Goal: Task Accomplishment & Management: Manage account settings

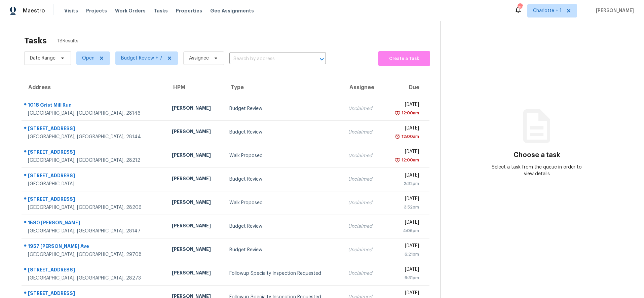
click at [94, 20] on div "Maestro Visits Projects Work Orders Tasks Properties Geo Assignments 88 Charlot…" at bounding box center [322, 10] width 644 height 21
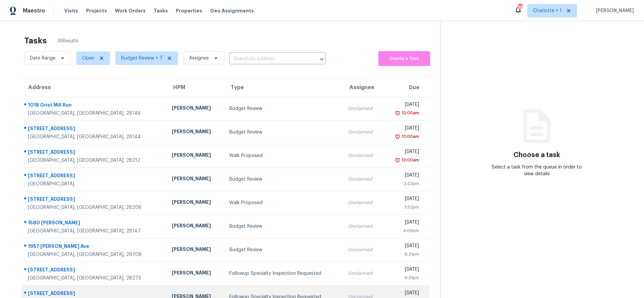
scroll to position [57, 0]
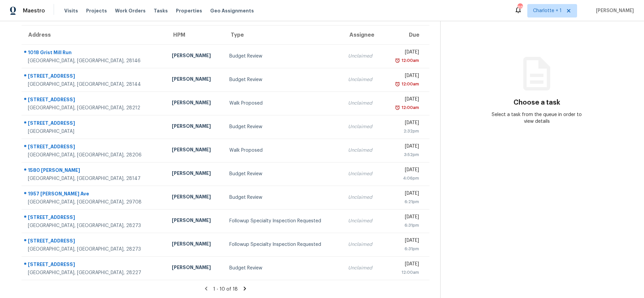
click at [241, 278] on section "Tasks 18 Results Date Range Open Budget Review + 7 Assignee ​ Create a Task Add…" at bounding box center [225, 138] width 429 height 318
click at [242, 285] on icon at bounding box center [245, 288] width 6 height 6
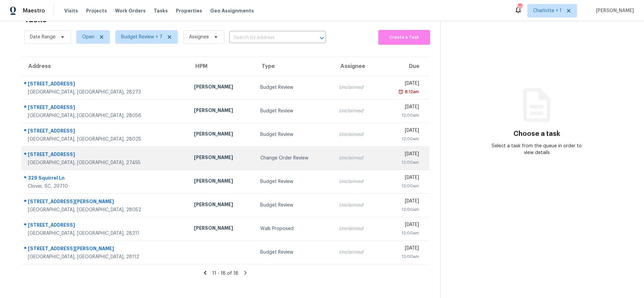
click at [189, 159] on td "Ken Romain" at bounding box center [222, 158] width 67 height 24
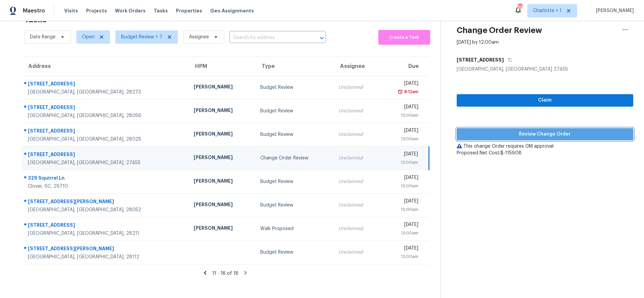
click at [559, 130] on span "Review Change Order" at bounding box center [545, 134] width 166 height 8
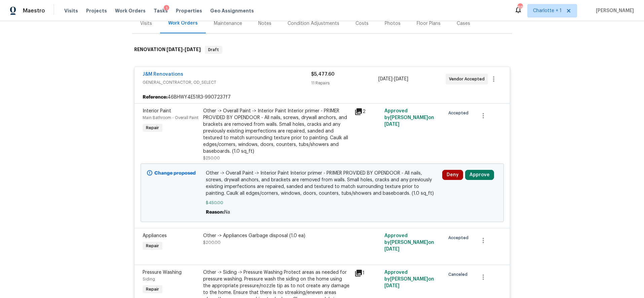
scroll to position [90, 0]
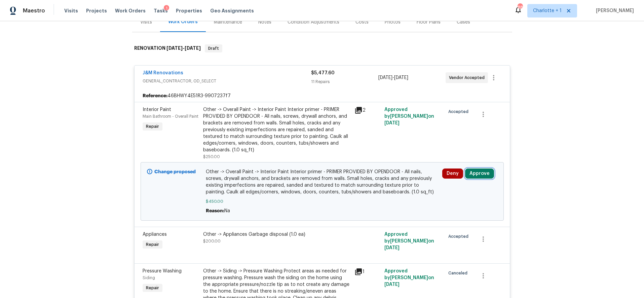
click at [476, 175] on button "Approve" at bounding box center [479, 173] width 29 height 10
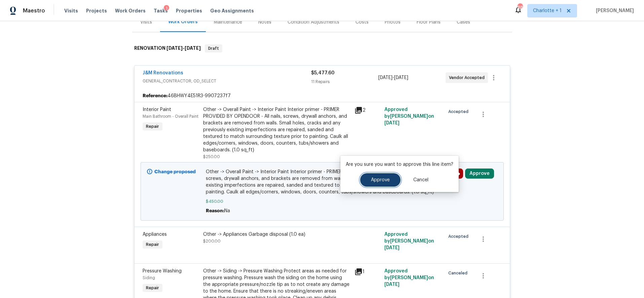
click at [385, 179] on span "Approve" at bounding box center [380, 179] width 19 height 5
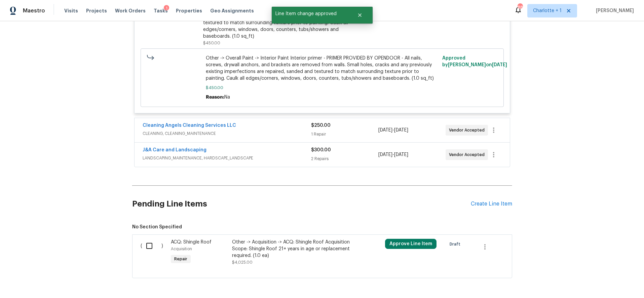
scroll to position [855, 0]
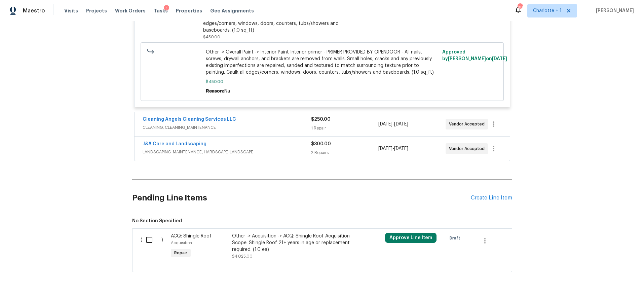
click at [401, 235] on div "Approve Line Item" at bounding box center [413, 246] width 61 height 31
click at [399, 238] on button "Approve Line Item" at bounding box center [410, 238] width 51 height 10
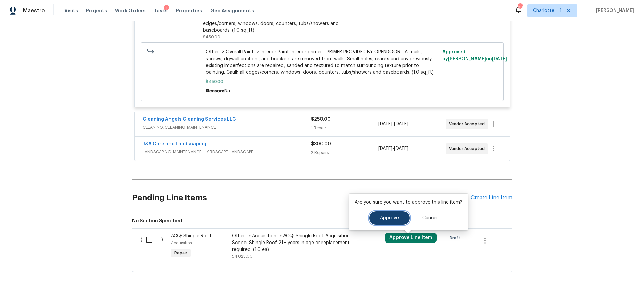
click at [380, 216] on span "Approve" at bounding box center [389, 217] width 19 height 5
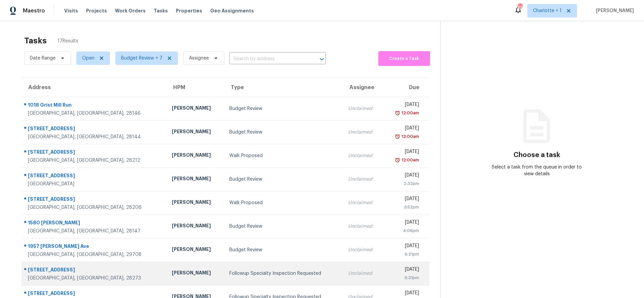
scroll to position [57, 0]
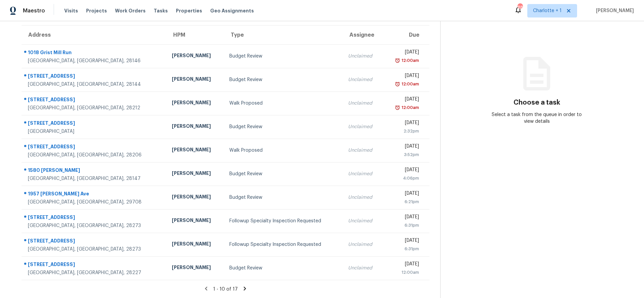
click at [243, 286] on icon at bounding box center [244, 288] width 2 height 4
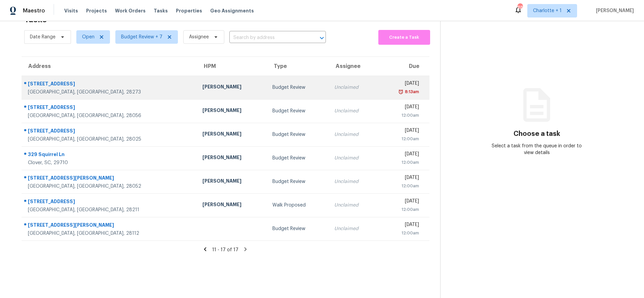
click at [202, 83] on div "[PERSON_NAME]" at bounding box center [231, 87] width 59 height 8
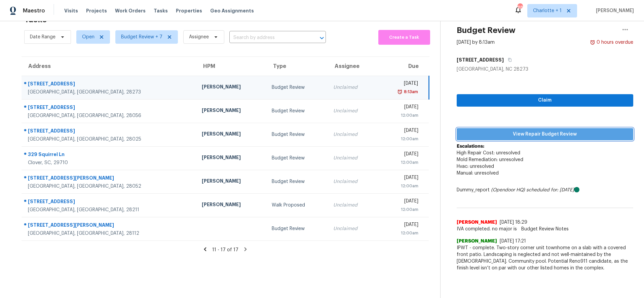
click at [526, 130] on span "View Repair Budget Review" at bounding box center [545, 134] width 166 height 8
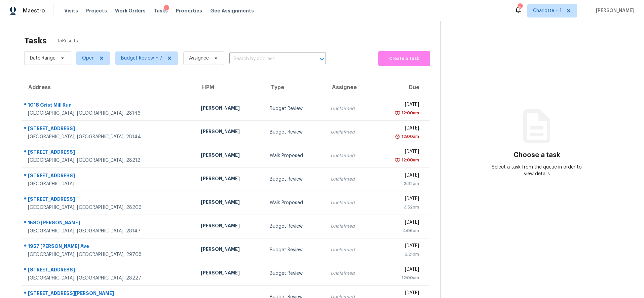
click at [270, 12] on div "Maestro Visits Projects Work Orders Tasks 1 Properties Geo Assignments 86 Charl…" at bounding box center [322, 10] width 644 height 21
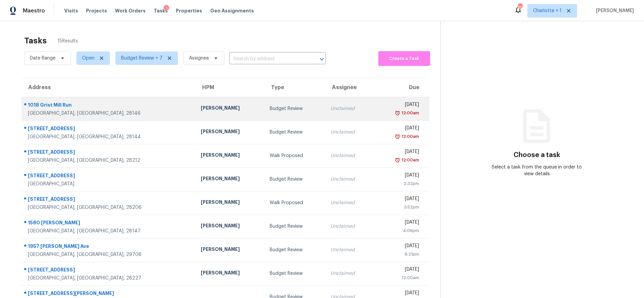
scroll to position [57, 0]
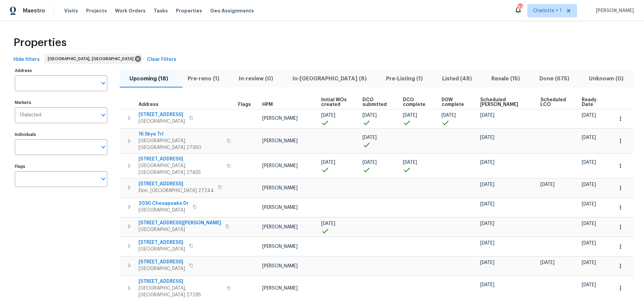
click at [256, 39] on div "Properties" at bounding box center [322, 43] width 622 height 22
click at [313, 80] on span "In-reno (8)" at bounding box center [329, 78] width 85 height 9
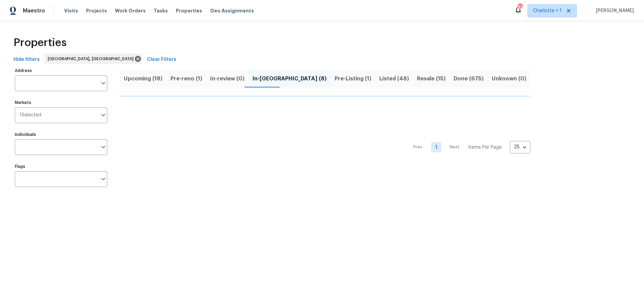
click at [188, 80] on span "Pre-reno (1)" at bounding box center [186, 78] width 32 height 9
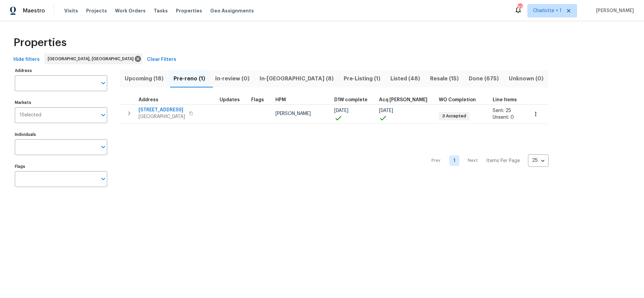
click at [149, 28] on div "Properties Hide filters Greensboro, NC Clear Filters Address Address Markets 1 …" at bounding box center [322, 112] width 644 height 183
click at [140, 72] on button "Upcoming (18)" at bounding box center [144, 78] width 49 height 17
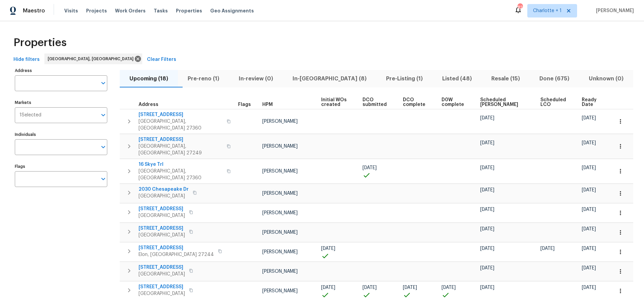
click at [581, 98] on span "Ready Date" at bounding box center [591, 101] width 20 height 9
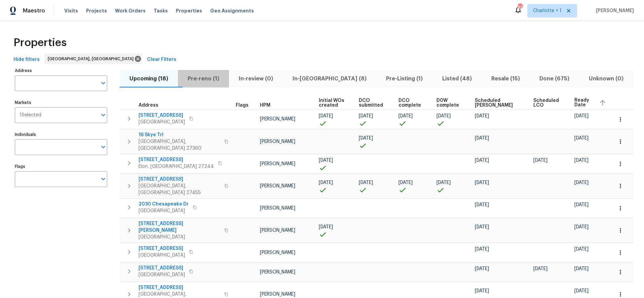
click at [213, 84] on button "Pre-reno (1)" at bounding box center [203, 78] width 51 height 17
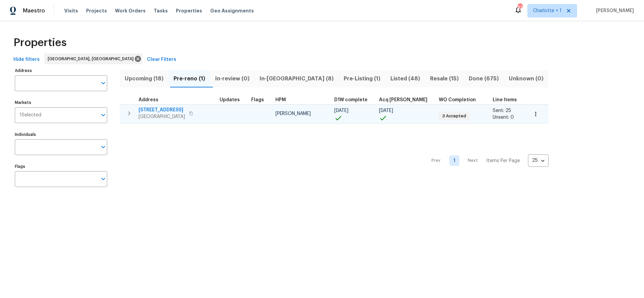
click at [171, 111] on span "4601 Oak Ridge Dr" at bounding box center [161, 110] width 46 height 7
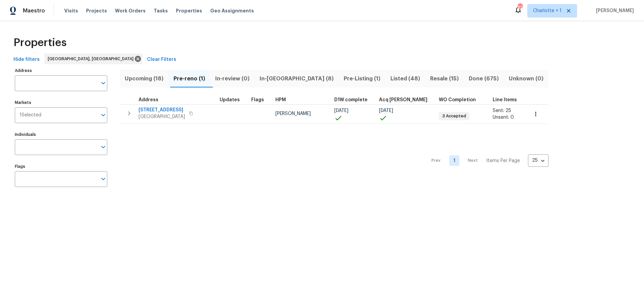
click at [300, 60] on div "Hide filters Greensboro, NC Clear Filters" at bounding box center [322, 59] width 622 height 12
click at [285, 78] on span "In-reno (8)" at bounding box center [296, 78] width 76 height 9
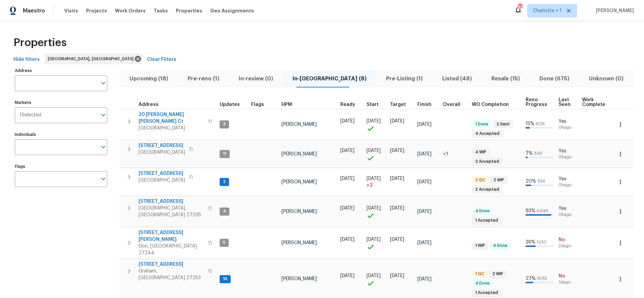
click at [240, 44] on div "Properties" at bounding box center [322, 43] width 622 height 22
click at [473, 42] on div "Properties" at bounding box center [322, 43] width 622 height 22
click at [170, 46] on div "Properties" at bounding box center [322, 43] width 622 height 22
click at [171, 32] on div "Properties" at bounding box center [322, 43] width 622 height 22
click at [64, 7] on div "Visits Projects Work Orders Tasks Properties Geo Assignments" at bounding box center [163, 10] width 198 height 13
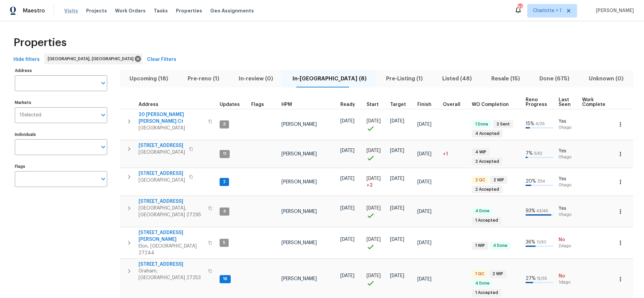
click at [64, 9] on span "Visits" at bounding box center [71, 10] width 14 height 7
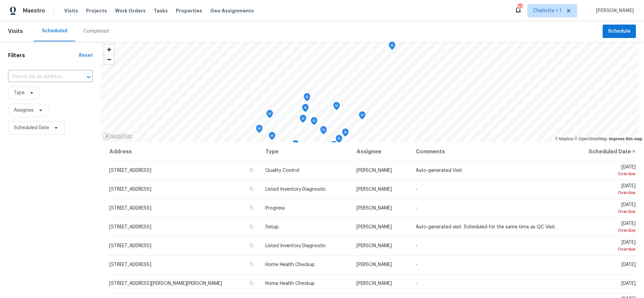
click at [91, 34] on div "Completed" at bounding box center [95, 31] width 25 height 7
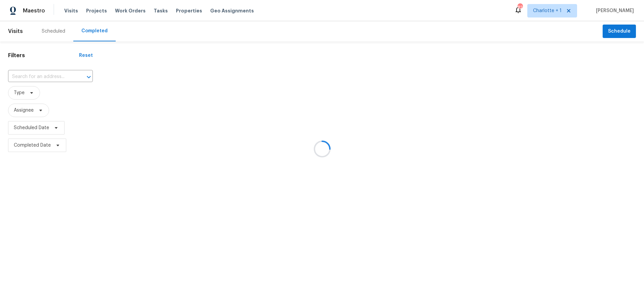
click at [28, 113] on div at bounding box center [322, 149] width 644 height 298
click at [69, 98] on div at bounding box center [322, 149] width 644 height 298
click at [24, 90] on div at bounding box center [322, 149] width 644 height 298
click at [150, 84] on div at bounding box center [322, 149] width 644 height 298
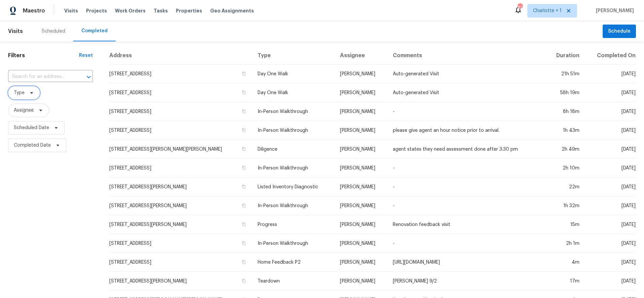
click at [23, 95] on span "Type" at bounding box center [19, 92] width 11 height 7
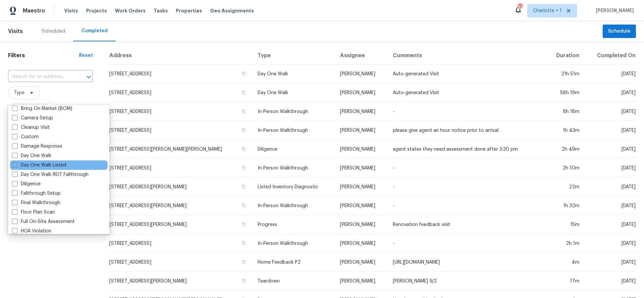
scroll to position [82, 0]
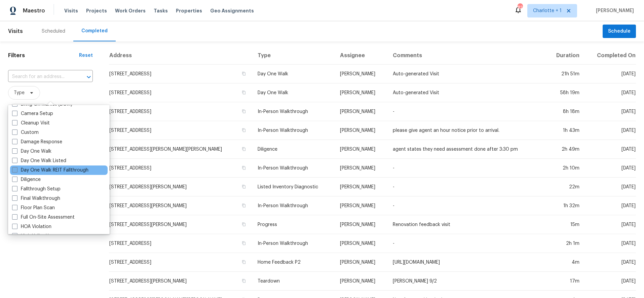
click at [33, 173] on label "Day One Walk REIT Fallthrough" at bounding box center [50, 170] width 76 height 7
click at [16, 171] on input "Day One Walk REIT Fallthrough" at bounding box center [14, 169] width 4 height 4
click at [33, 173] on label "Day One Walk REIT Fallthrough" at bounding box center [50, 170] width 76 height 7
click at [16, 171] on input "Day One Walk REIT Fallthrough" at bounding box center [14, 169] width 4 height 4
checkbox input "false"
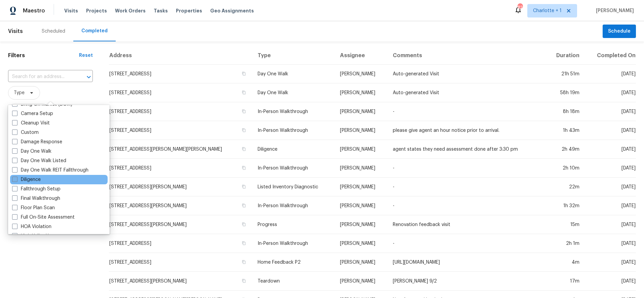
click at [32, 177] on label "Diligence" at bounding box center [26, 179] width 29 height 7
click at [16, 177] on input "Diligence" at bounding box center [14, 178] width 4 height 4
checkbox input "true"
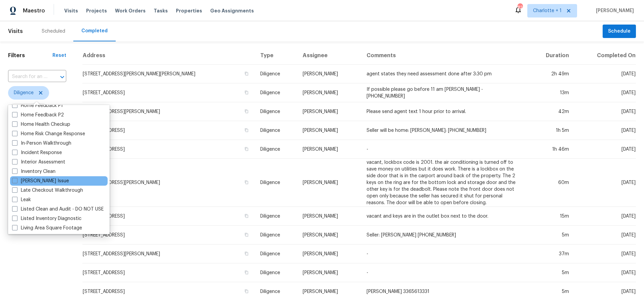
scroll to position [238, 0]
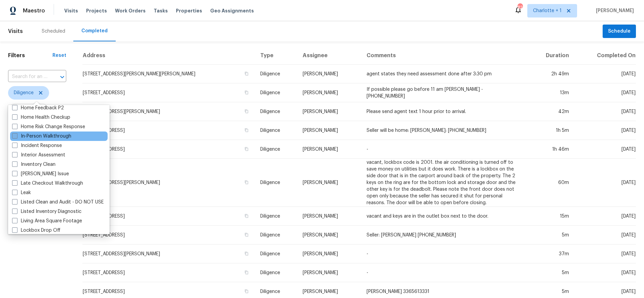
click at [41, 135] on label "In-Person Walkthrough" at bounding box center [41, 136] width 59 height 7
click at [16, 135] on input "In-Person Walkthrough" at bounding box center [14, 135] width 4 height 4
checkbox input "true"
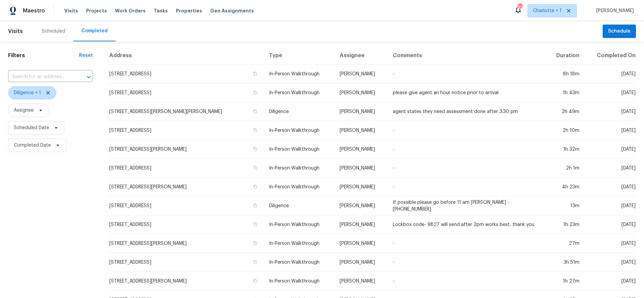
click at [167, 29] on div "Scheduled Completed" at bounding box center [318, 31] width 569 height 20
click at [557, 7] on span "Charlotte + 1" at bounding box center [552, 10] width 50 height 13
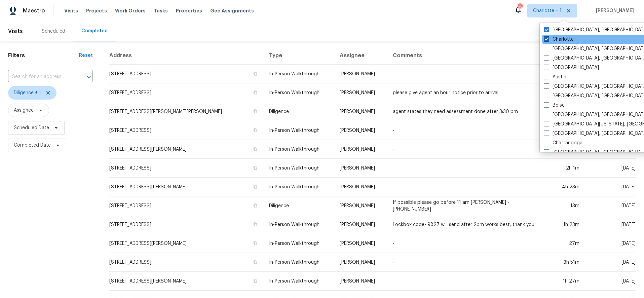
click at [553, 39] on label "Charlotte" at bounding box center [558, 39] width 30 height 7
click at [548, 39] on input "Charlotte" at bounding box center [545, 38] width 4 height 4
checkbox input "false"
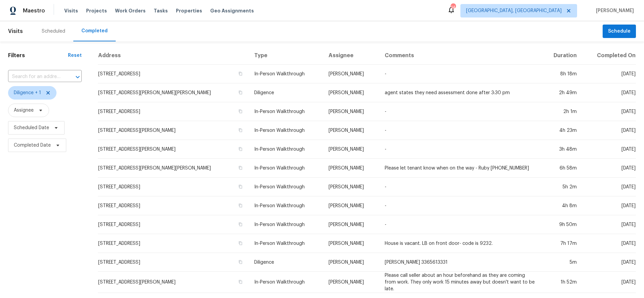
click at [421, 20] on div "Maestro Visits Projects Work Orders Tasks Properties Geo Assignments 14 Greensb…" at bounding box center [322, 10] width 644 height 21
drag, startPoint x: 131, startPoint y: 34, endPoint x: 146, endPoint y: 23, distance: 18.5
click at [131, 34] on div "Scheduled Completed" at bounding box center [318, 31] width 569 height 20
click at [213, 11] on span "Geo Assignments" at bounding box center [232, 10] width 44 height 7
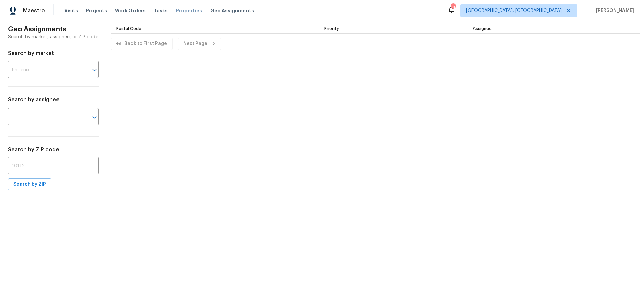
click at [185, 10] on span "Properties" at bounding box center [189, 10] width 26 height 7
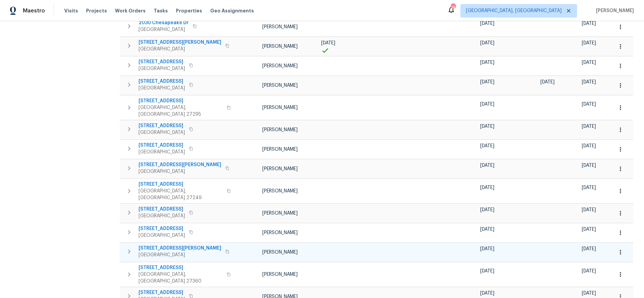
scroll to position [186, 0]
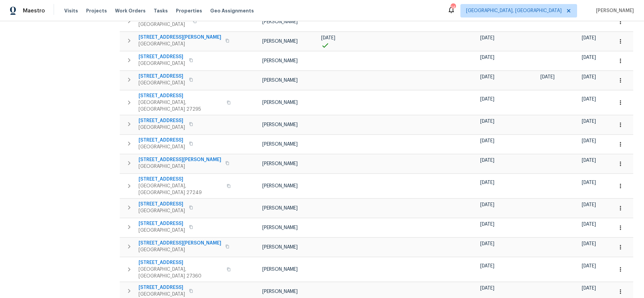
click at [81, 140] on div "Address Address Markets 1 Selected Markets Individuals Individuals Flags Flags" at bounding box center [65, 98] width 101 height 437
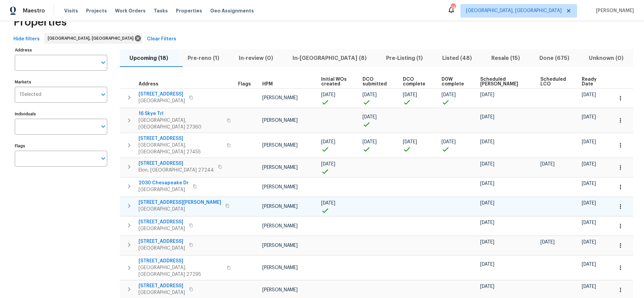
scroll to position [0, 0]
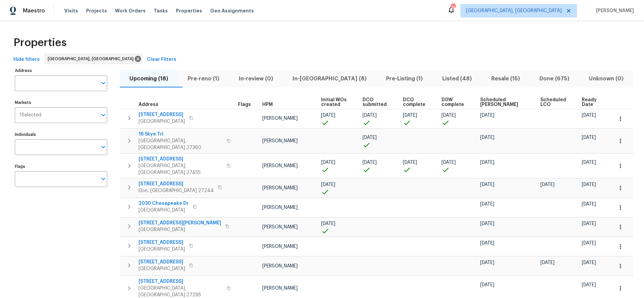
click at [304, 30] on div "Properties Hide filters Greensboro, NC Clear Filters Address Address Markets 1 …" at bounding box center [322, 267] width 644 height 493
click at [329, 44] on div "Properties" at bounding box center [322, 43] width 622 height 22
click at [136, 36] on div "Properties" at bounding box center [322, 43] width 622 height 22
drag, startPoint x: 220, startPoint y: 42, endPoint x: 217, endPoint y: 39, distance: 4.0
click at [220, 42] on div "Properties" at bounding box center [322, 43] width 622 height 22
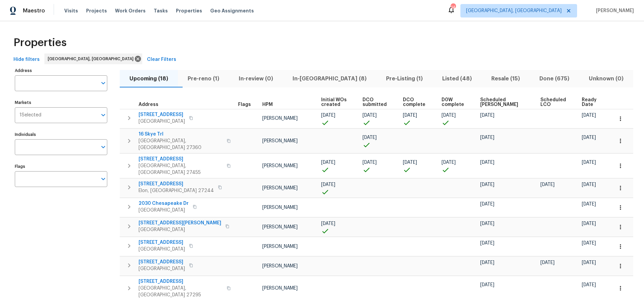
drag, startPoint x: 174, startPoint y: 29, endPoint x: 180, endPoint y: 17, distance: 14.1
click at [174, 29] on div "Properties Hide filters Greensboro, NC Clear Filters Address Address Markets 1 …" at bounding box center [322, 267] width 644 height 493
click at [64, 8] on span "Visits" at bounding box center [71, 10] width 14 height 7
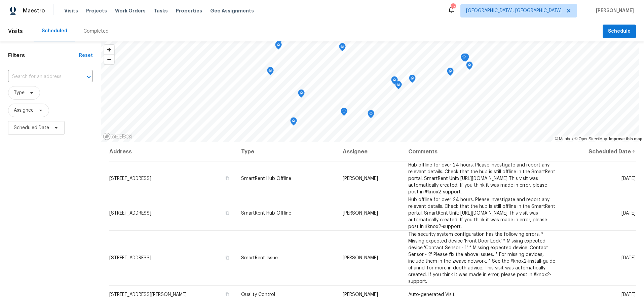
click at [94, 29] on div "Completed" at bounding box center [95, 31] width 25 height 7
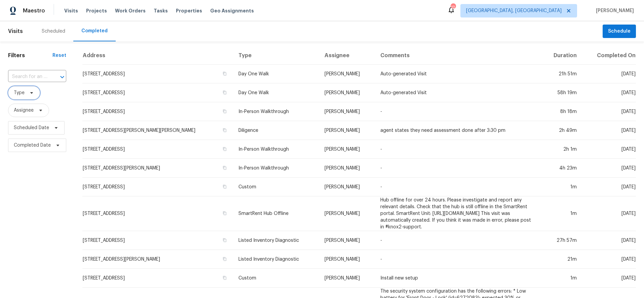
click at [23, 94] on span "Type" at bounding box center [19, 92] width 11 height 7
type input "dil"
click at [28, 129] on label "Diligence" at bounding box center [26, 129] width 29 height 7
click at [16, 129] on input "Diligence" at bounding box center [14, 128] width 4 height 4
checkbox input "true"
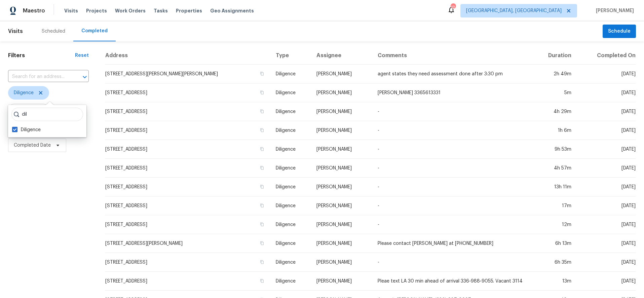
drag, startPoint x: 68, startPoint y: 96, endPoint x: 67, endPoint y: 101, distance: 4.5
click at [68, 97] on span "Diligence" at bounding box center [48, 92] width 81 height 13
click at [32, 112] on span "Assignee" at bounding box center [24, 110] width 20 height 7
type input "in per"
click at [67, 99] on span "Diligence" at bounding box center [48, 92] width 81 height 13
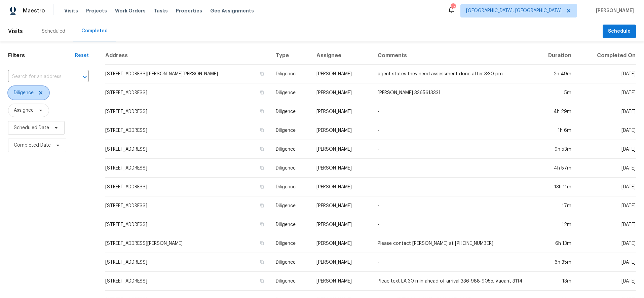
click at [27, 95] on span "Diligence" at bounding box center [24, 92] width 20 height 7
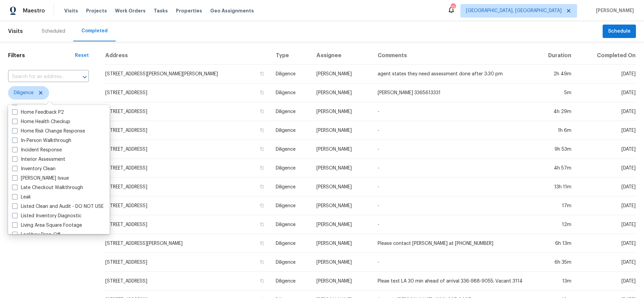
scroll to position [231, 0]
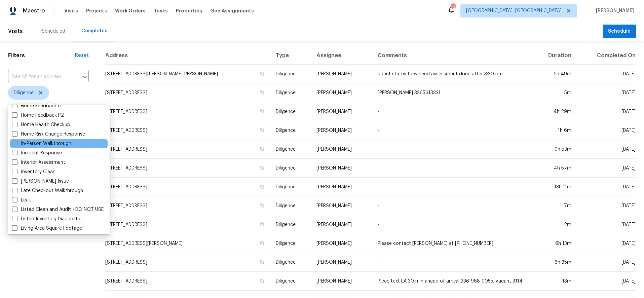
click at [27, 145] on label "In-Person Walkthrough" at bounding box center [41, 143] width 59 height 7
click at [16, 145] on input "In-Person Walkthrough" at bounding box center [14, 142] width 4 height 4
checkbox input "true"
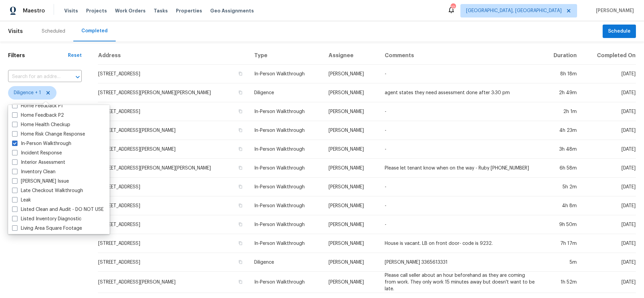
click at [32, 264] on div "Filters Reset ​ Diligence + 1 Assignee Scheduled Date Completed Date" at bounding box center [45, 251] width 90 height 420
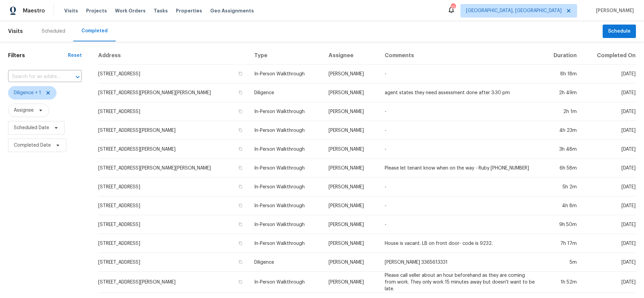
click at [283, 26] on div "Scheduled Completed" at bounding box center [318, 31] width 569 height 20
drag, startPoint x: 323, startPoint y: 14, endPoint x: 259, endPoint y: 13, distance: 63.9
click at [322, 14] on div "Maestro Visits Projects Work Orders Tasks Properties Geo Assignments 12 Greensb…" at bounding box center [322, 10] width 644 height 21
click at [181, 10] on span "Properties" at bounding box center [189, 10] width 26 height 7
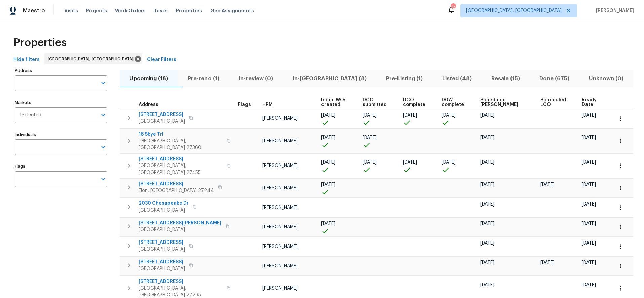
click at [509, 32] on div "Properties" at bounding box center [322, 43] width 622 height 22
click at [486, 46] on div "Properties" at bounding box center [322, 43] width 622 height 22
click at [533, 33] on div "Properties" at bounding box center [322, 43] width 622 height 22
click at [404, 26] on div "Properties Hide filters Greensboro, NC Clear Filters Address Address Markets 1 …" at bounding box center [322, 267] width 644 height 493
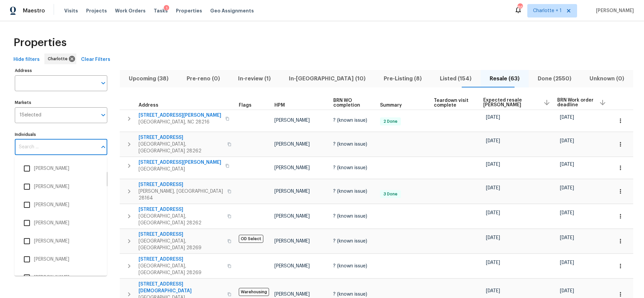
click at [63, 143] on input "Individuals" at bounding box center [56, 147] width 82 height 16
type input "chip"
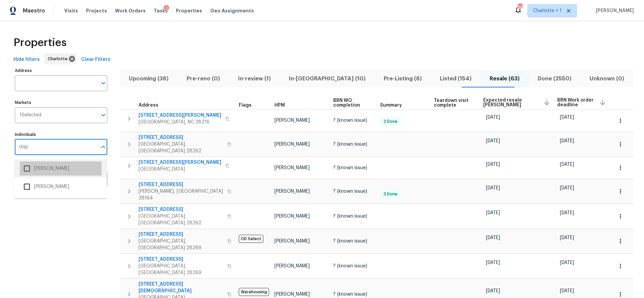
click at [45, 170] on li "[PERSON_NAME]" at bounding box center [61, 168] width 82 height 14
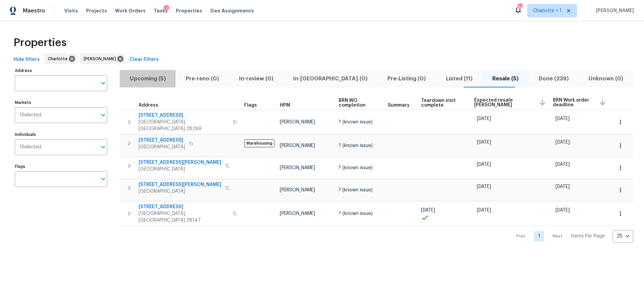
click at [153, 77] on span "Upcoming (5)" at bounding box center [148, 78] width 48 height 9
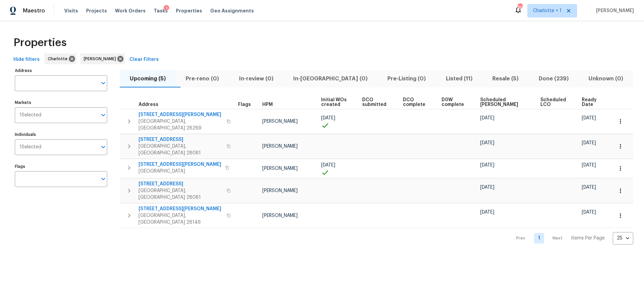
click at [485, 101] on span "Scheduled [PERSON_NAME]" at bounding box center [504, 101] width 48 height 9
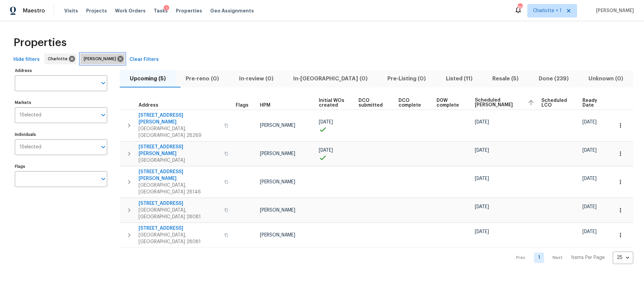
click at [117, 57] on icon at bounding box center [120, 59] width 6 height 6
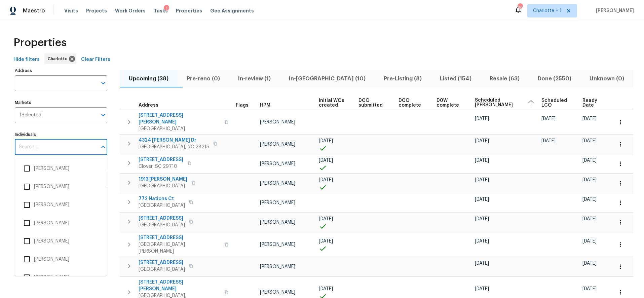
click at [32, 152] on input "Individuals" at bounding box center [56, 147] width 82 height 16
type input "jason bouque"
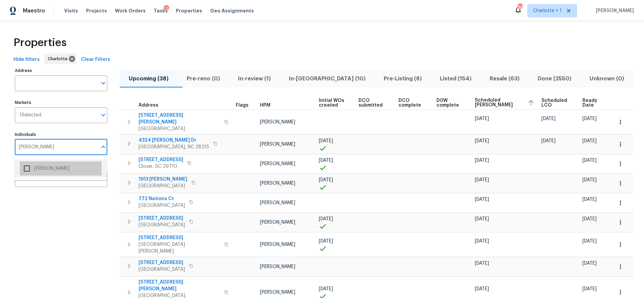
click at [37, 163] on li "Jason Bouque" at bounding box center [61, 168] width 82 height 14
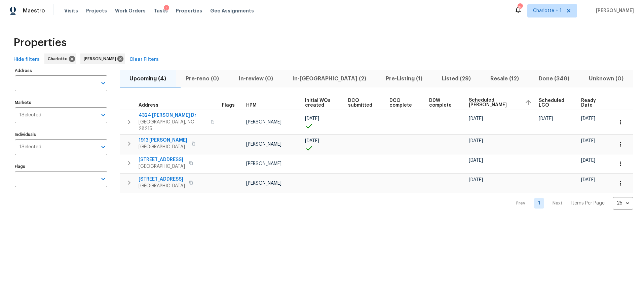
click at [410, 55] on div "Hide filters Charlotte Jason Bouque Clear Filters" at bounding box center [322, 59] width 622 height 12
click at [476, 98] on th "Scheduled COE" at bounding box center [501, 102] width 70 height 14
click at [481, 100] on span "Scheduled COE" at bounding box center [493, 102] width 50 height 9
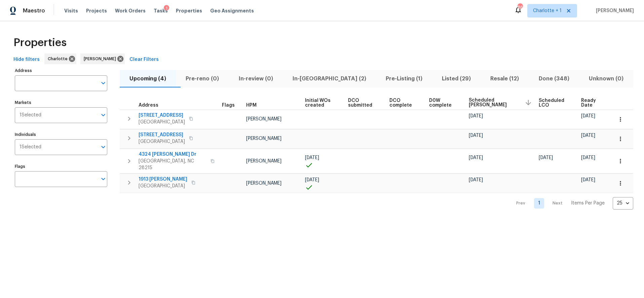
click at [484, 100] on span "Scheduled COE" at bounding box center [493, 102] width 50 height 9
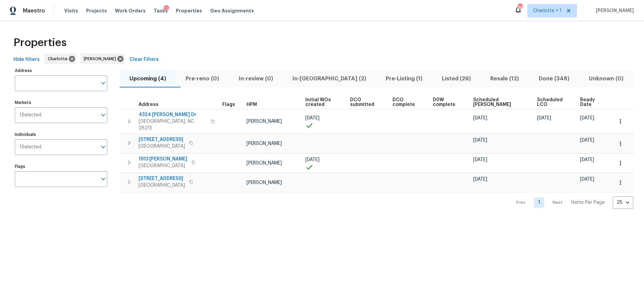
drag, startPoint x: 389, startPoint y: 30, endPoint x: 393, endPoint y: 32, distance: 4.7
click at [389, 30] on div "Properties Hide filters Charlotte Jason Bouque Clear Filters Address Address Ma…" at bounding box center [322, 120] width 644 height 198
click at [488, 103] on span "Scheduled COE" at bounding box center [499, 101] width 52 height 9
click at [207, 31] on div "Properties Hide filters Charlotte Jason Bouque Clear Filters Address Address Ma…" at bounding box center [322, 120] width 644 height 199
click at [461, 39] on div "Properties" at bounding box center [322, 43] width 622 height 22
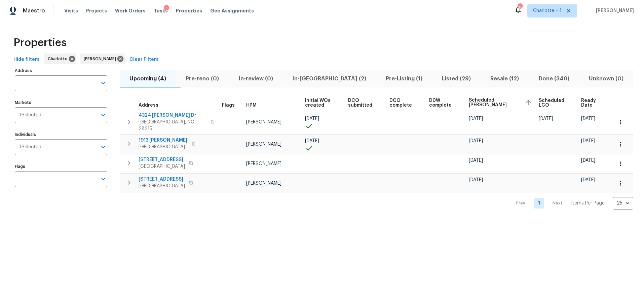
click at [316, 40] on div "Properties" at bounding box center [322, 43] width 622 height 22
click at [443, 43] on div "Properties" at bounding box center [322, 43] width 622 height 22
drag, startPoint x: 263, startPoint y: 44, endPoint x: 241, endPoint y: 56, distance: 25.6
click at [263, 44] on div "Properties" at bounding box center [322, 43] width 622 height 22
drag, startPoint x: 284, startPoint y: 57, endPoint x: 290, endPoint y: 65, distance: 8.9
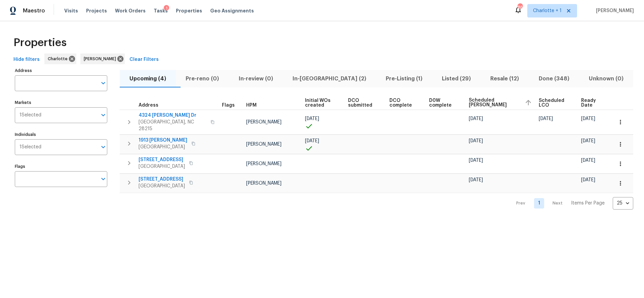
click at [284, 57] on div "Hide filters [PERSON_NAME] [PERSON_NAME] Clear Filters" at bounding box center [322, 59] width 622 height 12
drag, startPoint x: 321, startPoint y: 55, endPoint x: 309, endPoint y: 71, distance: 20.6
click at [321, 55] on div "Hide filters [PERSON_NAME] [PERSON_NAME] Clear Filters" at bounding box center [322, 59] width 622 height 12
click at [315, 79] on span "In-[GEOGRAPHIC_DATA] (2)" at bounding box center [329, 78] width 85 height 9
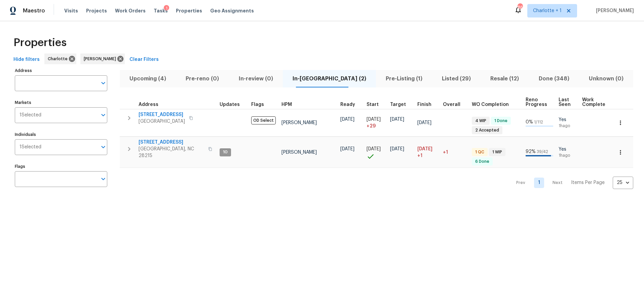
click at [296, 46] on div "Properties" at bounding box center [322, 43] width 622 height 22
click at [407, 177] on div "Prev 1 Next Items Per Page 25 25 ​" at bounding box center [376, 181] width 513 height 26
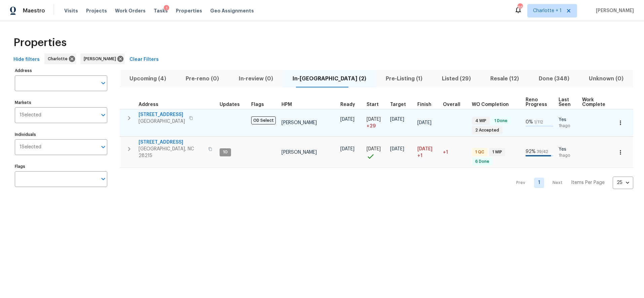
drag, startPoint x: 369, startPoint y: 49, endPoint x: 235, endPoint y: 134, distance: 158.8
click at [368, 49] on div "Properties" at bounding box center [322, 43] width 622 height 22
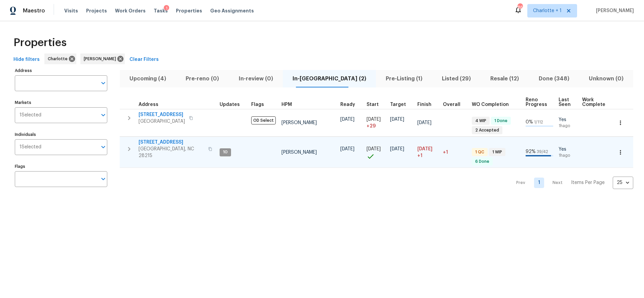
click at [161, 141] on span "5312 Great Wagon Rd" at bounding box center [171, 142] width 66 height 7
click at [199, 45] on div "Properties" at bounding box center [322, 43] width 622 height 22
click at [421, 37] on div "Properties" at bounding box center [322, 43] width 622 height 22
click at [388, 38] on div "Properties" at bounding box center [322, 43] width 622 height 22
click at [264, 52] on div "Properties" at bounding box center [322, 43] width 622 height 22
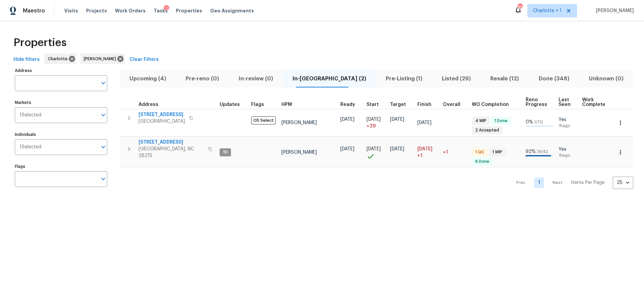
drag, startPoint x: 161, startPoint y: 22, endPoint x: 156, endPoint y: 26, distance: 6.0
click at [161, 22] on div "Properties Hide filters Charlotte Jason Bouque Clear Filters Address Address Ma…" at bounding box center [322, 112] width 644 height 183
drag, startPoint x: 165, startPoint y: 184, endPoint x: 166, endPoint y: 177, distance: 6.8
click at [165, 183] on div "Prev 1 Next Items Per Page 25 25 ​" at bounding box center [376, 181] width 513 height 26
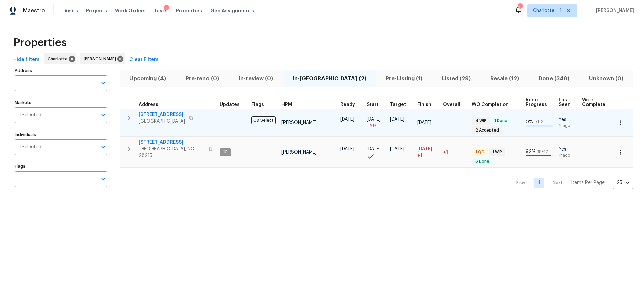
click at [162, 115] on span "3249 Harrow Pl" at bounding box center [161, 114] width 46 height 7
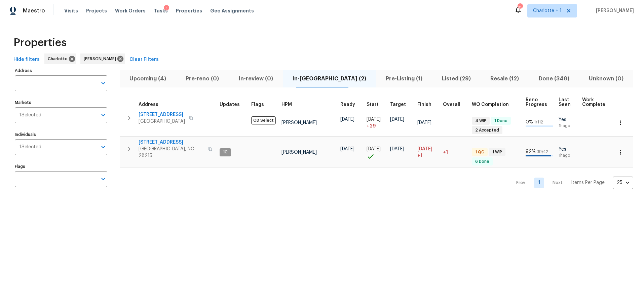
click at [166, 46] on div "Properties" at bounding box center [322, 43] width 622 height 22
click at [224, 33] on div "Properties" at bounding box center [322, 43] width 622 height 22
click at [289, 33] on div "Properties" at bounding box center [322, 43] width 622 height 22
click at [249, 35] on div "Properties" at bounding box center [322, 43] width 622 height 22
click at [484, 79] on span "Resale (12)" at bounding box center [504, 78] width 40 height 9
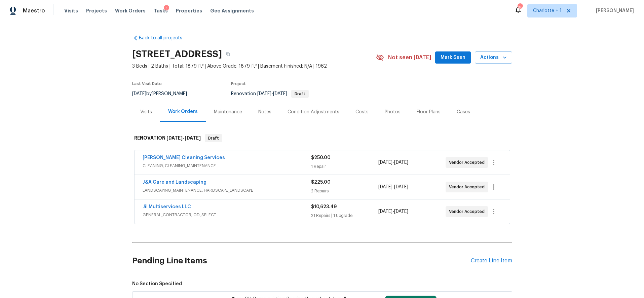
click at [384, 111] on div "Photos" at bounding box center [392, 112] width 16 height 7
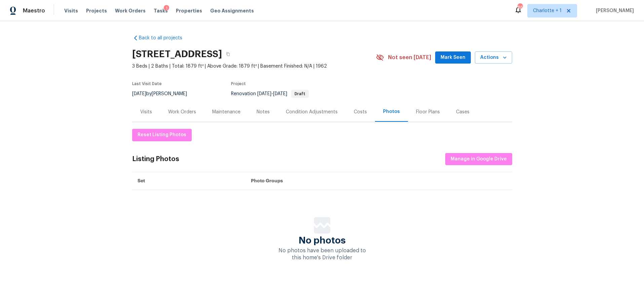
click at [359, 113] on div "Costs" at bounding box center [360, 112] width 13 height 7
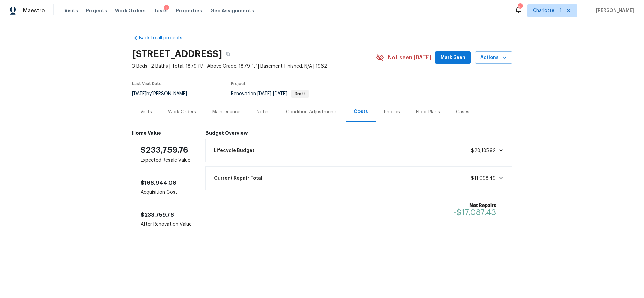
click at [573, 111] on div "Back to all projects 4601 Oak Ridge Dr, Winston Salem, NC 27105 3 Beds | 2 Bath…" at bounding box center [322, 148] width 644 height 255
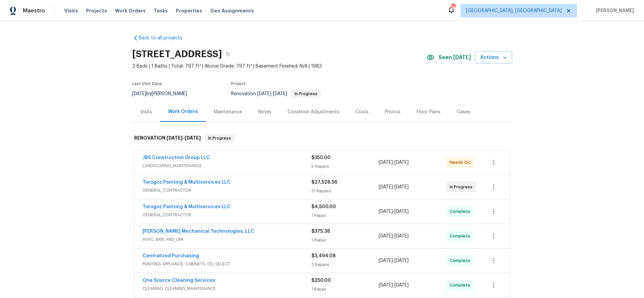
click at [109, 133] on div "Back to all projects [STREET_ADDRESS] 2 Beds | 1 Baths | Total: 797 ft² | Above…" at bounding box center [322, 159] width 644 height 277
click at [241, 166] on span "LANDSCAPING_MAINTENANCE" at bounding box center [226, 165] width 169 height 7
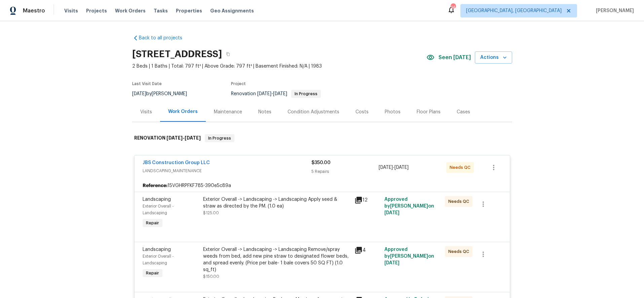
scroll to position [83, 0]
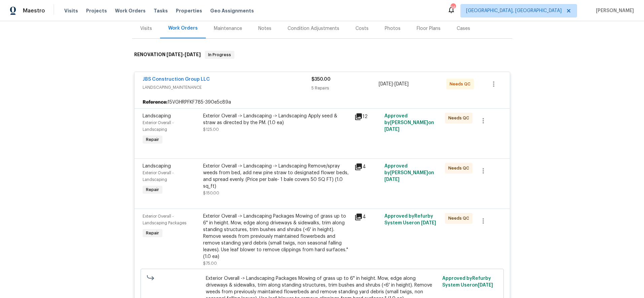
click at [234, 126] on div "Exterior Overall -> Landscaping -> Landscaping Apply seed & straw as directed b…" at bounding box center [276, 123] width 147 height 20
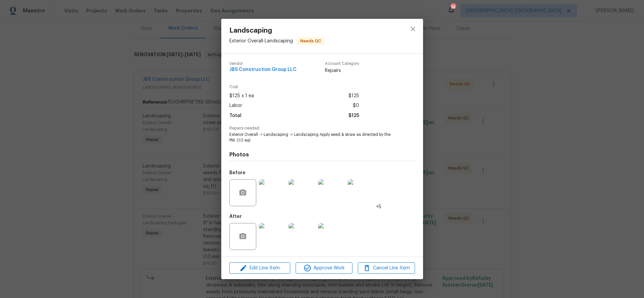
click at [267, 234] on img at bounding box center [272, 236] width 27 height 27
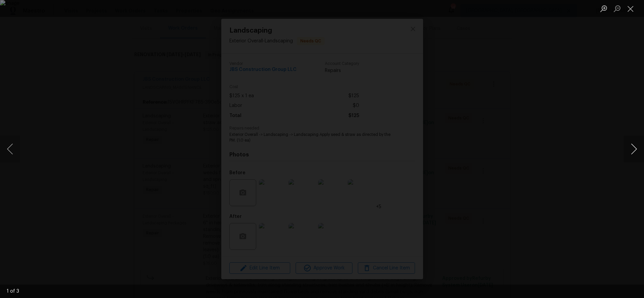
click at [627, 151] on button "Next image" at bounding box center [633, 148] width 20 height 27
click at [569, 82] on div "Lightbox" at bounding box center [322, 149] width 644 height 298
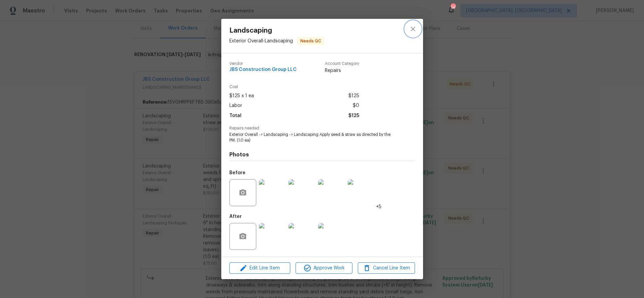
click at [412, 29] on icon "close" at bounding box center [412, 29] width 4 height 4
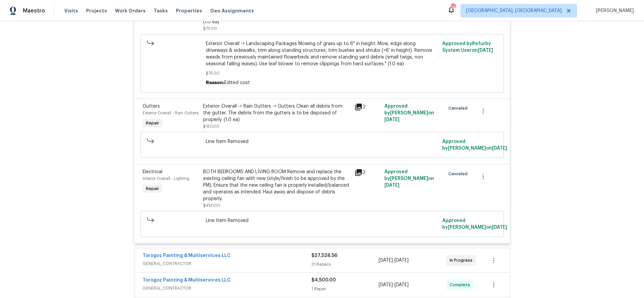
scroll to position [316, 0]
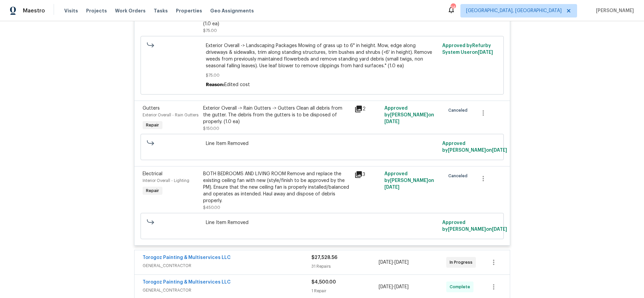
click at [266, 183] on div "BOTH BEDROOMS AND LIVING ROOM Remove and replace the existing ceiling fan with …" at bounding box center [276, 187] width 147 height 34
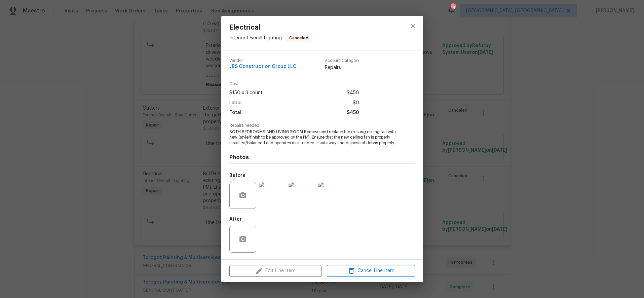
click at [274, 193] on img at bounding box center [272, 195] width 27 height 27
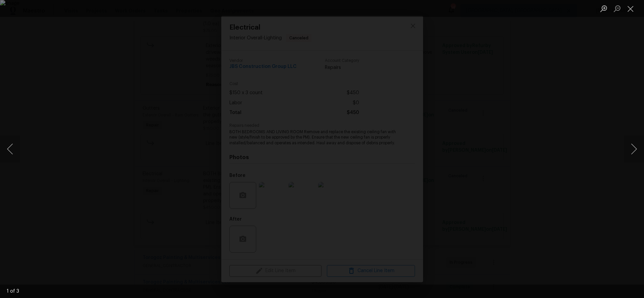
click at [567, 112] on div "Lightbox" at bounding box center [322, 149] width 644 height 298
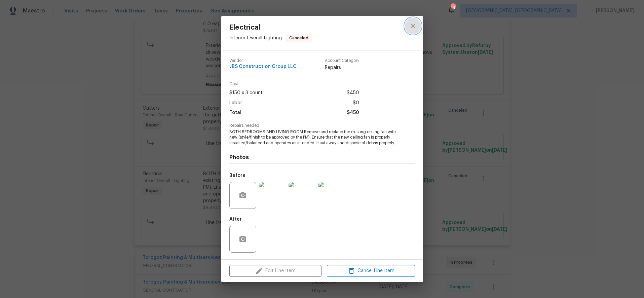
click at [407, 28] on button "close" at bounding box center [413, 26] width 16 height 16
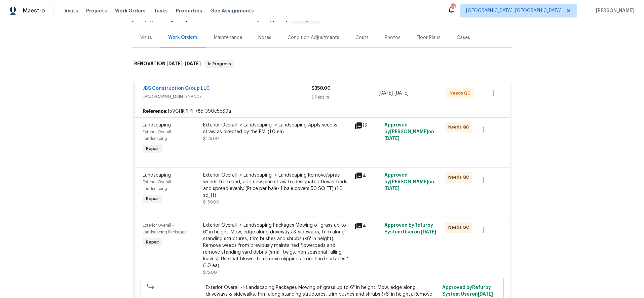
scroll to position [69, 0]
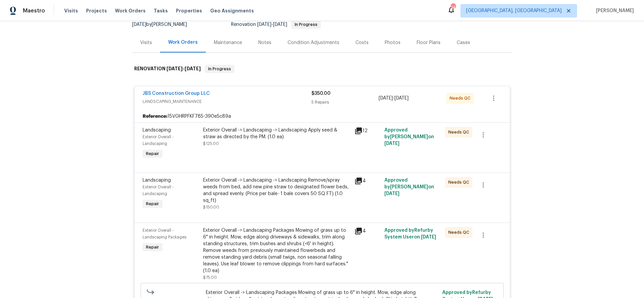
click at [262, 102] on span "LANDSCAPING_MAINTENANCE" at bounding box center [226, 101] width 169 height 7
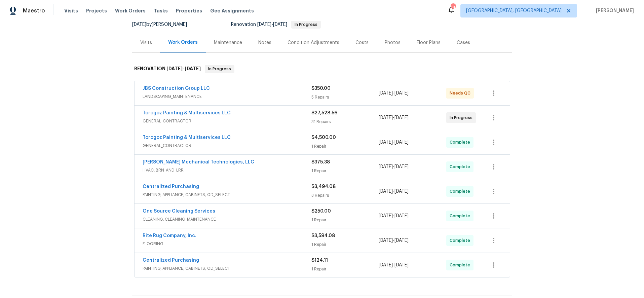
click at [256, 215] on div "One Source Cleaning Services" at bounding box center [226, 212] width 169 height 8
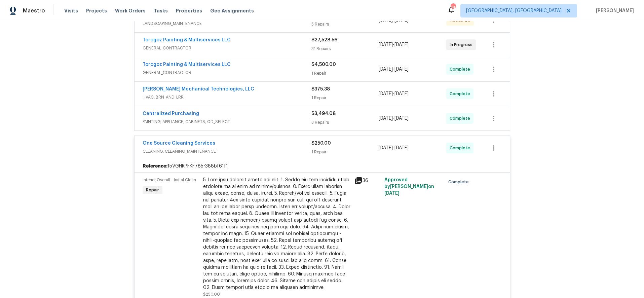
scroll to position [151, 0]
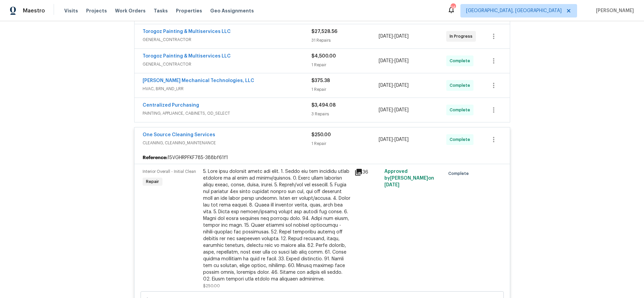
click at [284, 216] on div at bounding box center [276, 225] width 147 height 114
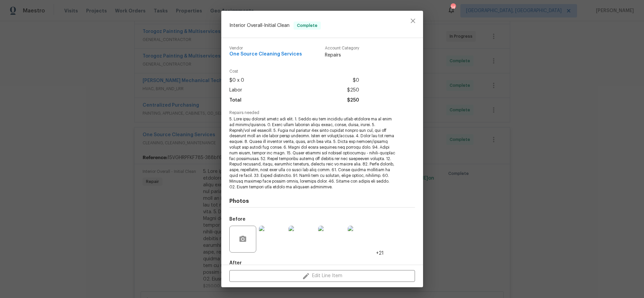
scroll to position [38, 0]
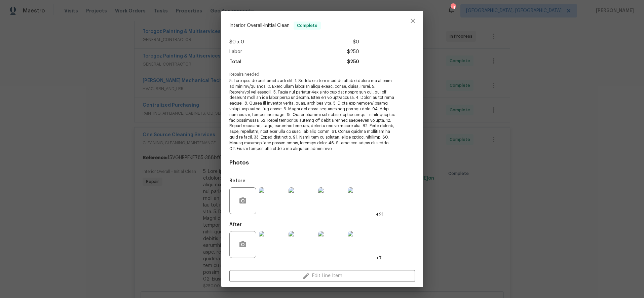
click at [270, 237] on img at bounding box center [272, 244] width 27 height 27
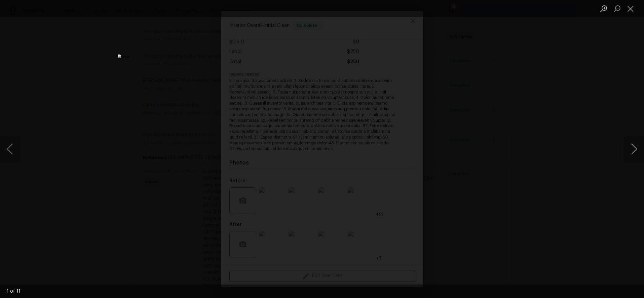
click at [630, 149] on button "Next image" at bounding box center [633, 148] width 20 height 27
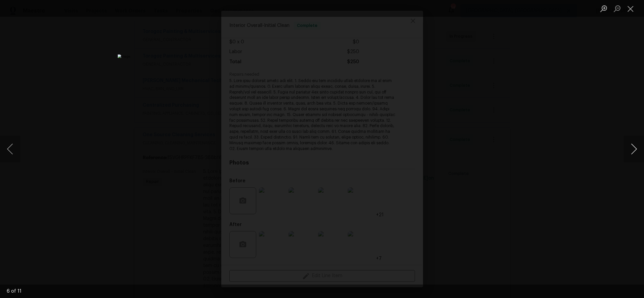
click at [630, 149] on button "Next image" at bounding box center [633, 148] width 20 height 27
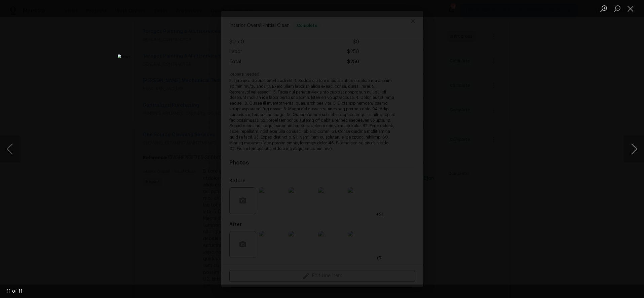
click at [630, 149] on button "Next image" at bounding box center [633, 148] width 20 height 27
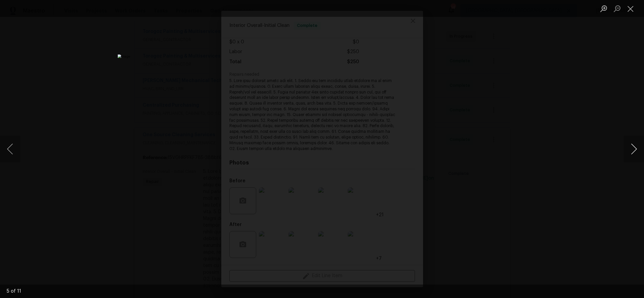
click at [634, 148] on button "Next image" at bounding box center [633, 148] width 20 height 27
click at [608, 140] on div "Lightbox" at bounding box center [322, 149] width 644 height 298
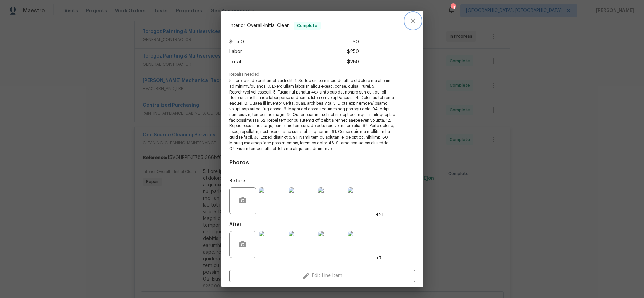
click at [414, 22] on icon "close" at bounding box center [412, 20] width 4 height 4
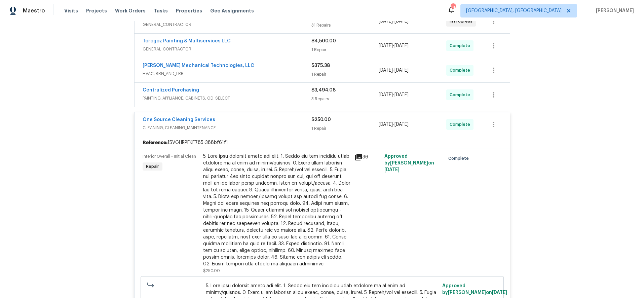
click at [250, 129] on span "CLEANING, CLEANING_MAINTENANCE" at bounding box center [226, 127] width 169 height 7
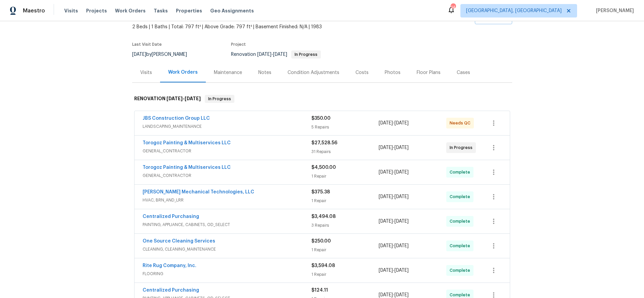
scroll to position [16, 0]
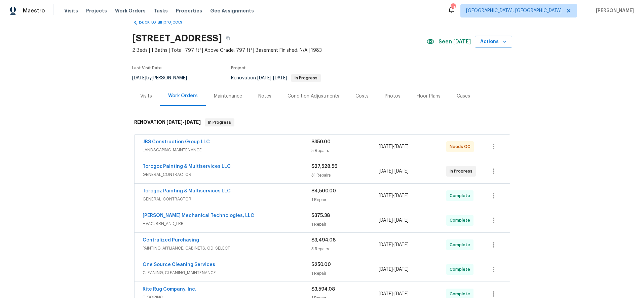
click at [355, 97] on div "Costs" at bounding box center [361, 96] width 13 height 7
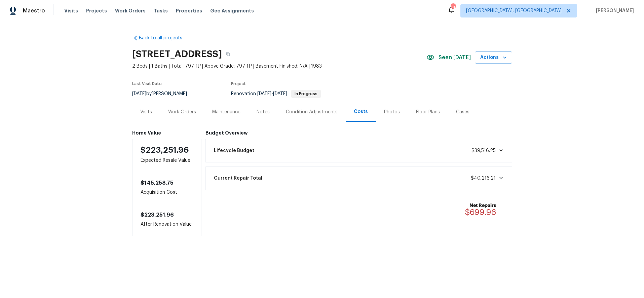
click at [566, 96] on div "Back to all projects 5312 Great Wagon Rd, Charlotte, NC 28215 2 Beds | 1 Baths …" at bounding box center [322, 148] width 644 height 255
click at [185, 107] on div "Work Orders" at bounding box center [182, 112] width 44 height 20
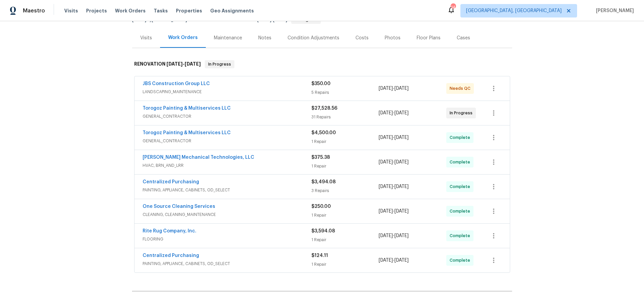
scroll to position [92, 0]
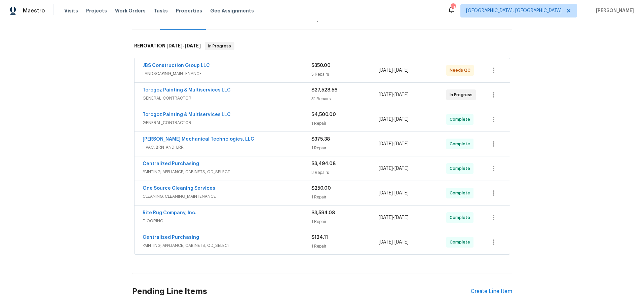
click at [260, 121] on span "GENERAL_CONTRACTOR" at bounding box center [226, 122] width 169 height 7
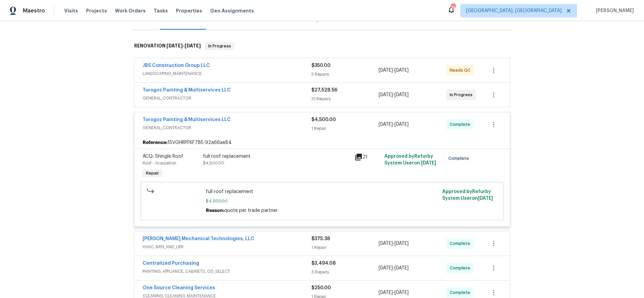
click at [264, 164] on div "full roof replacement $4,500.00" at bounding box center [276, 159] width 147 height 13
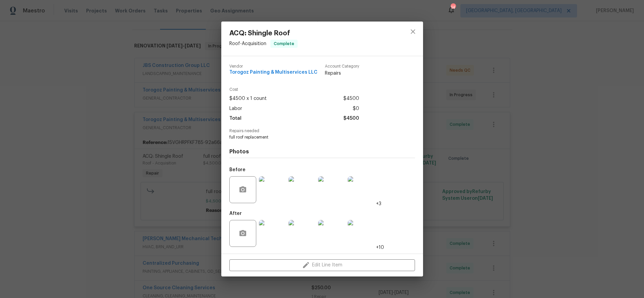
click at [265, 229] on img at bounding box center [272, 233] width 27 height 27
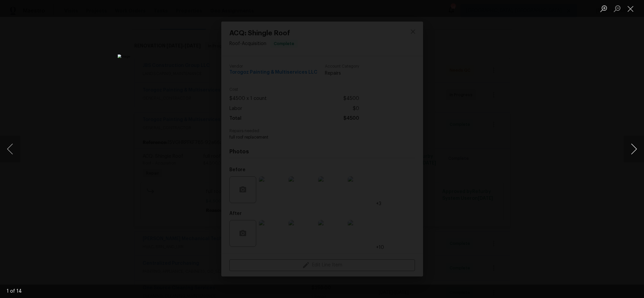
click at [628, 144] on button "Next image" at bounding box center [633, 148] width 20 height 27
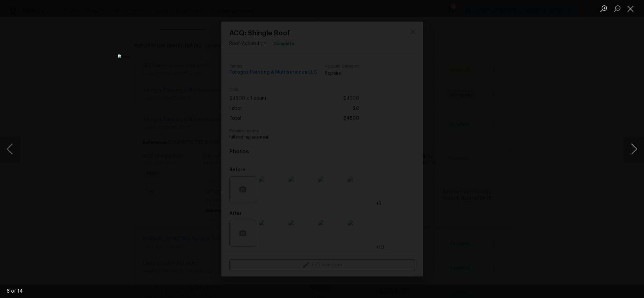
click at [628, 144] on button "Next image" at bounding box center [633, 148] width 20 height 27
drag, startPoint x: 606, startPoint y: 109, endPoint x: 590, endPoint y: 106, distance: 16.1
click at [603, 108] on div "Lightbox" at bounding box center [322, 149] width 644 height 298
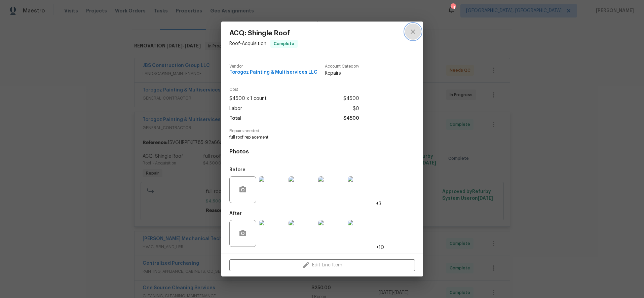
click at [411, 34] on icon "close" at bounding box center [413, 32] width 8 height 8
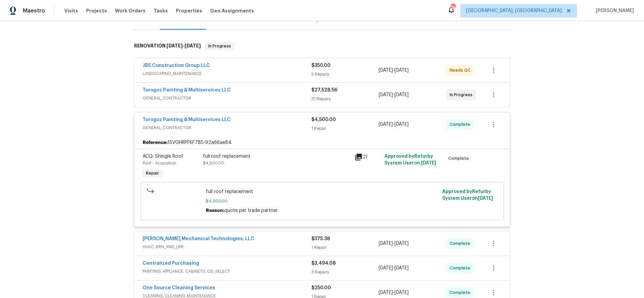
drag, startPoint x: 550, startPoint y: 110, endPoint x: 543, endPoint y: 111, distance: 6.8
click at [548, 110] on div "Back to all projects 5312 Great Wagon Rd, Charlotte, NC 28215 2 Beds | 1 Baths …" at bounding box center [322, 159] width 644 height 277
click at [249, 134] on div "Torogoz Painting & Multiservices LLC GENERAL_CONTRACTOR $4,500.00 1 Repair 8/18…" at bounding box center [321, 124] width 375 height 24
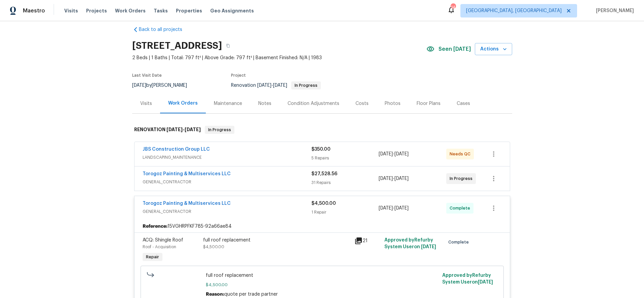
scroll to position [0, 0]
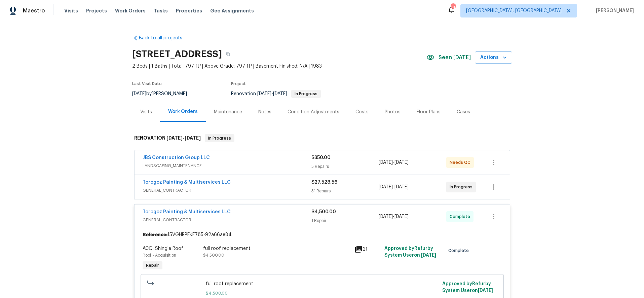
click at [355, 109] on div "Costs" at bounding box center [361, 112] width 13 height 7
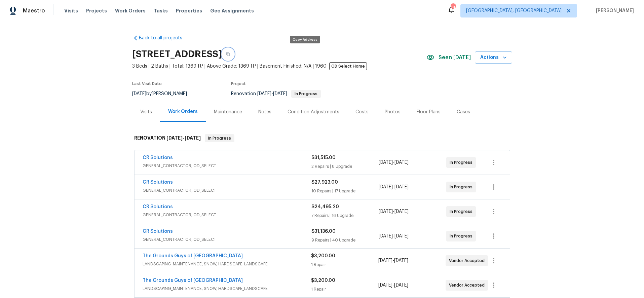
click at [230, 53] on icon "button" at bounding box center [228, 54] width 4 height 4
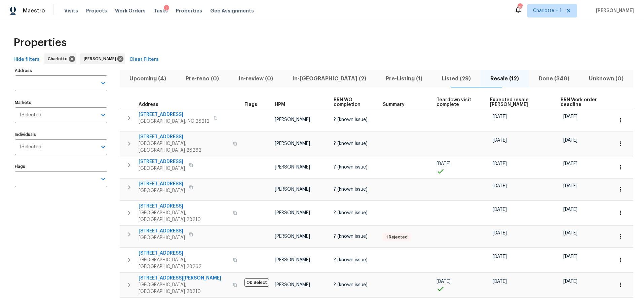
click at [501, 100] on span "Expected resale [PERSON_NAME]" at bounding box center [519, 101] width 59 height 9
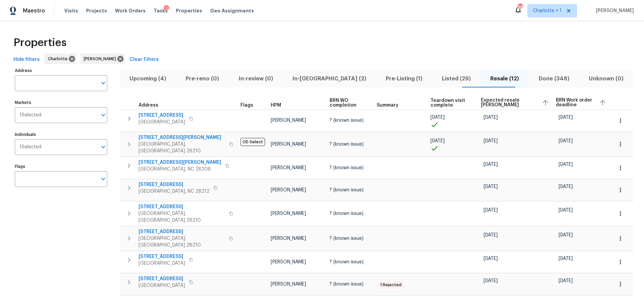
click at [501, 100] on span "Expected resale [PERSON_NAME]" at bounding box center [509, 102] width 56 height 9
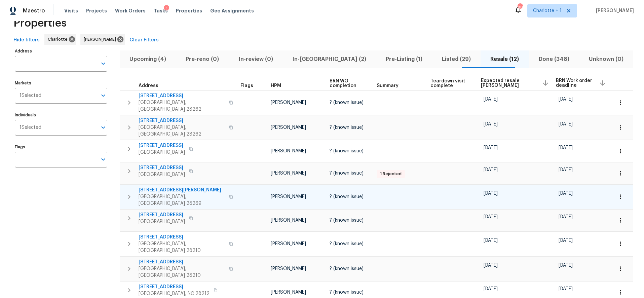
scroll to position [20, 0]
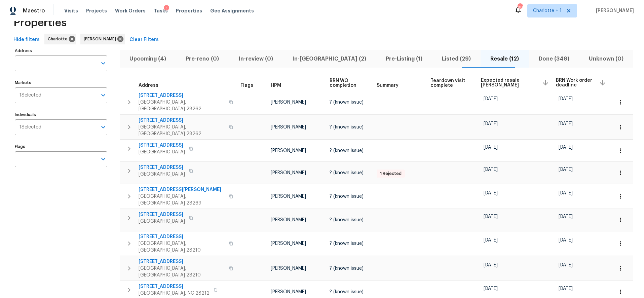
click at [328, 28] on div "Properties" at bounding box center [322, 23] width 622 height 22
drag, startPoint x: 282, startPoint y: 35, endPoint x: 221, endPoint y: 66, distance: 67.6
click at [282, 35] on div "Hide filters [PERSON_NAME] [PERSON_NAME] Clear Filters" at bounding box center [322, 40] width 622 height 12
click at [269, 47] on div "Upcoming (4) Pre-reno (0) In-review (0) In-reno (2) Pre-Listing (1) Listed (29)…" at bounding box center [376, 217] width 513 height 342
click at [450, 59] on span "Listed (29)" at bounding box center [456, 58] width 40 height 9
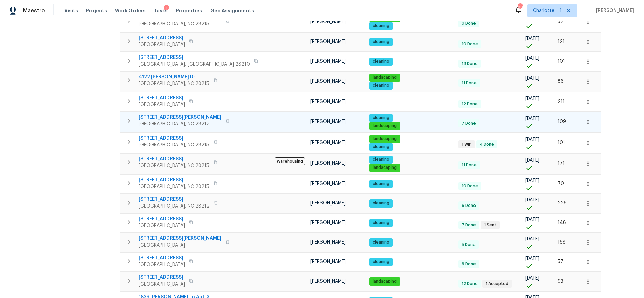
scroll to position [338, 0]
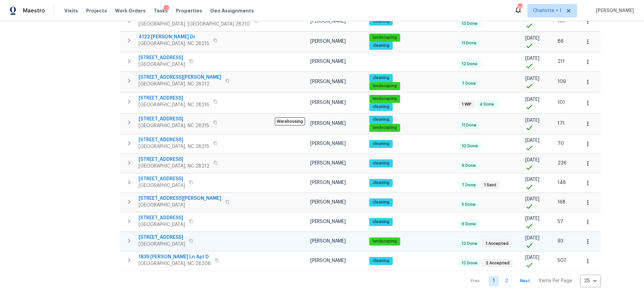
click at [154, 234] on span "7737 Batavia Ln" at bounding box center [161, 237] width 46 height 7
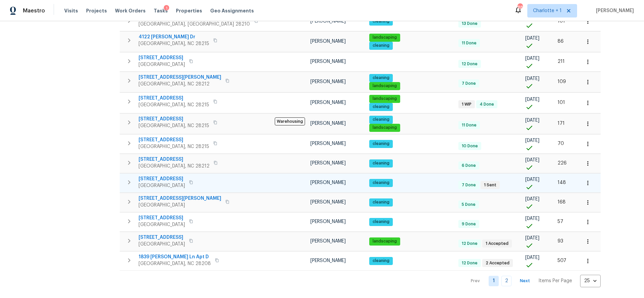
click at [161, 175] on span "[STREET_ADDRESS]" at bounding box center [161, 178] width 46 height 7
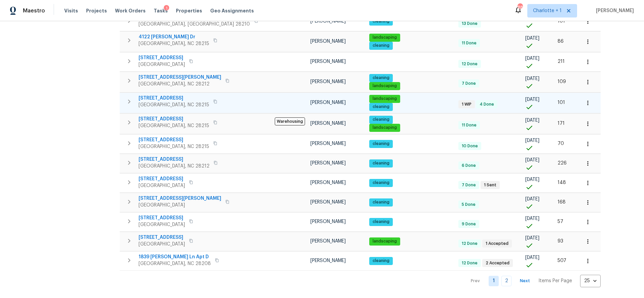
click at [151, 92] on tr "4026 Honey Locust Dr Charlotte, NC 28215 Jason Bouque landscaping cleaning 1 WI…" at bounding box center [360, 102] width 481 height 21
click at [151, 95] on span "4026 Honey Locust Dr" at bounding box center [173, 98] width 71 height 7
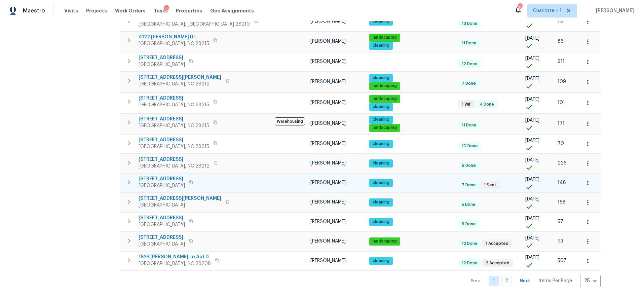
drag, startPoint x: 85, startPoint y: 29, endPoint x: 168, endPoint y: 181, distance: 172.8
click at [85, 29] on div "Address Address Markets 1 Selected Markets Individuals 1 Selected Individuals F…" at bounding box center [65, 10] width 101 height 554
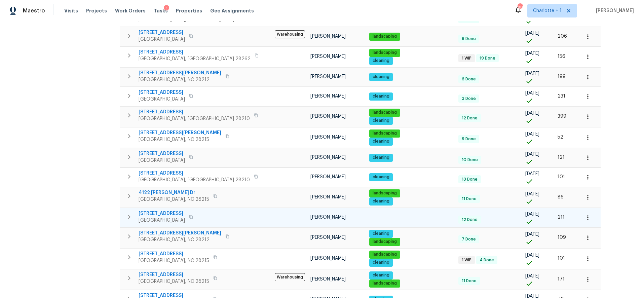
scroll to position [170, 0]
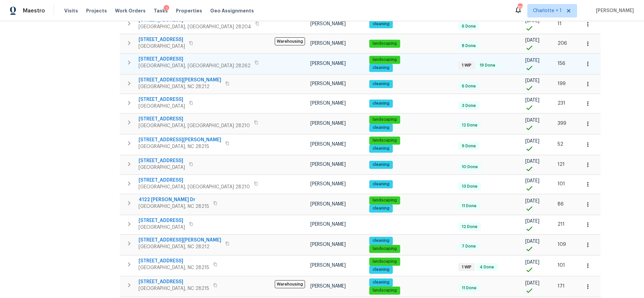
click at [210, 60] on div "11023 Alnwick Ct Charlotte, NC 28262" at bounding box center [199, 62] width 122 height 13
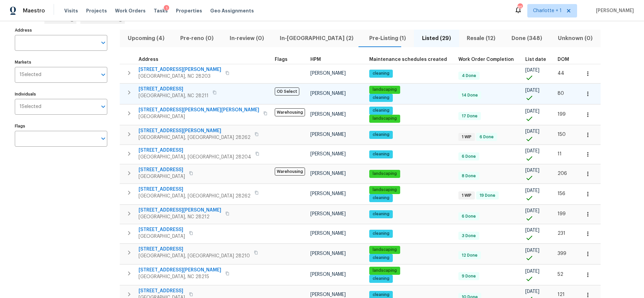
scroll to position [0, 0]
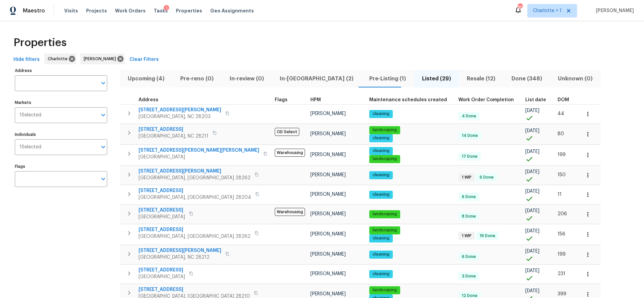
click at [332, 60] on div "Hide filters Charlotte Jason Bouque Clear Filters" at bounding box center [322, 59] width 622 height 12
click at [557, 97] on span "DOM" at bounding box center [562, 99] width 11 height 5
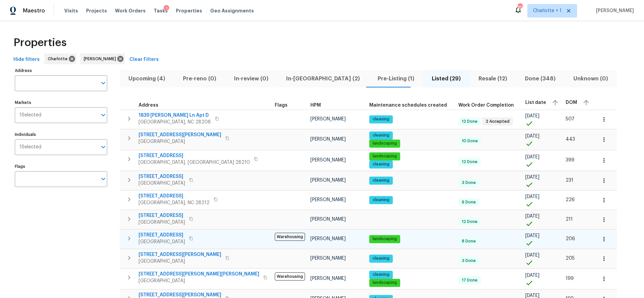
click at [151, 234] on span "4127 Bon Rea Dr" at bounding box center [161, 235] width 46 height 7
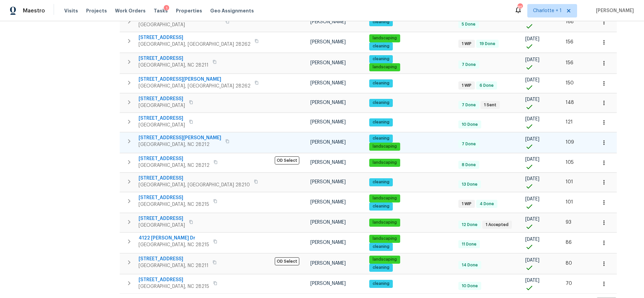
scroll to position [344, 0]
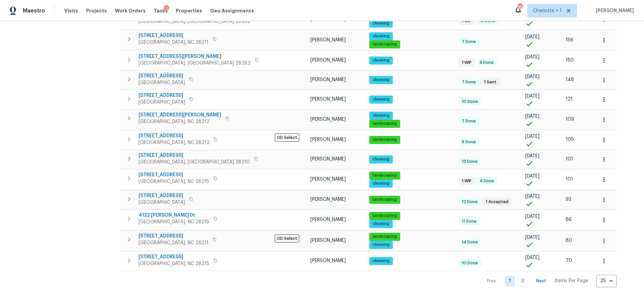
click at [622, 84] on div "Address Address Markets 1 Selected Markets Individuals 1 Selected Individuals F…" at bounding box center [322, 6] width 622 height 561
click at [94, 73] on div "Address Address Markets 1 Selected Markets Individuals 1 Selected Individuals F…" at bounding box center [65, 6] width 101 height 561
click at [90, 72] on div "Address Address Markets 1 Selected Markets Individuals 1 Selected Individuals F…" at bounding box center [65, 6] width 101 height 561
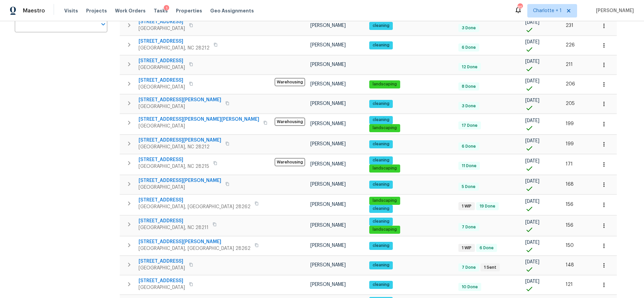
scroll to position [0, 0]
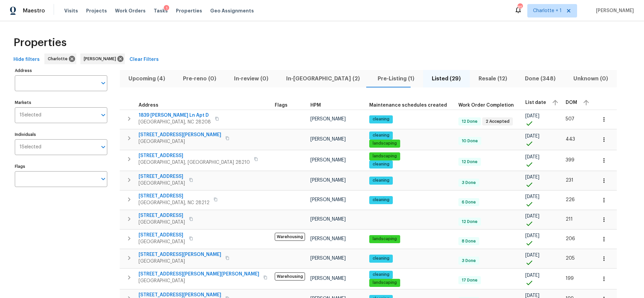
click at [209, 36] on div "Properties" at bounding box center [322, 43] width 622 height 22
click at [232, 35] on div "Properties" at bounding box center [322, 43] width 622 height 22
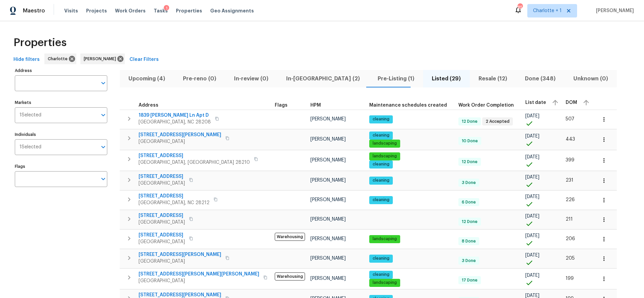
drag, startPoint x: 299, startPoint y: 34, endPoint x: 248, endPoint y: 13, distance: 55.0
click at [298, 34] on div "Properties" at bounding box center [322, 43] width 622 height 22
click at [267, 38] on div "Properties" at bounding box center [322, 43] width 622 height 22
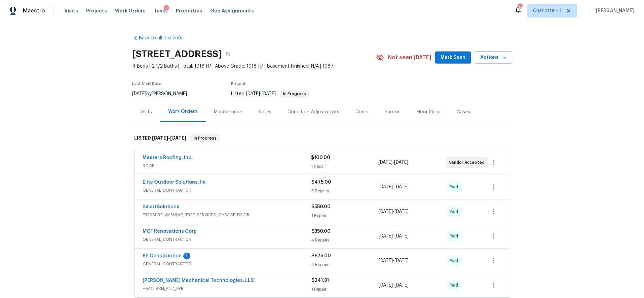
click at [229, 161] on div "Masters Roofing, Inc." at bounding box center [226, 158] width 168 height 8
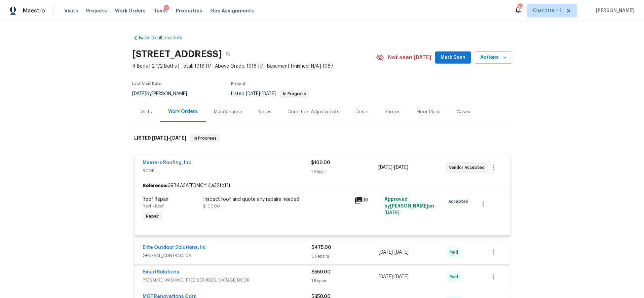
click at [287, 167] on span "ROOF" at bounding box center [226, 170] width 168 height 7
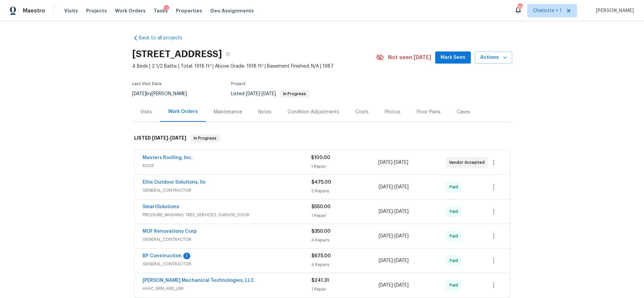
click at [267, 159] on div "Masters Roofing, Inc." at bounding box center [226, 158] width 168 height 8
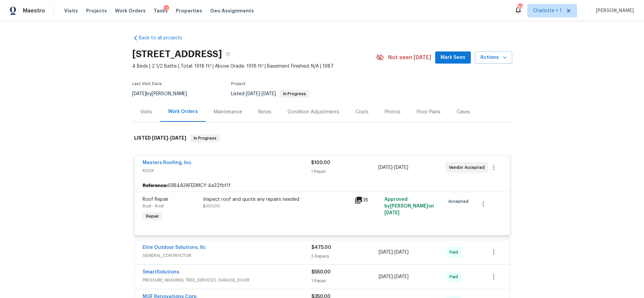
click at [259, 164] on div "Masters Roofing, Inc." at bounding box center [226, 163] width 168 height 8
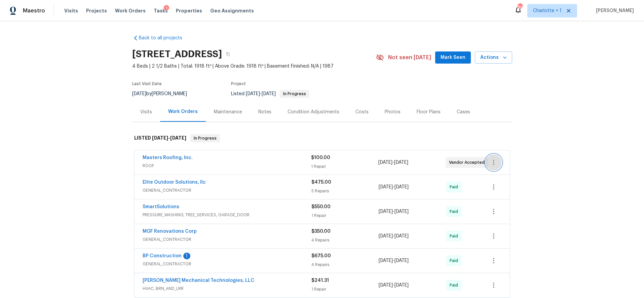
click at [489, 163] on icon "button" at bounding box center [493, 162] width 8 height 8
click at [374, 135] on div at bounding box center [322, 149] width 644 height 298
click at [529, 107] on div "Back to all projects [STREET_ADDRESS] 4 Beds | 2 1/2 Baths | Total: 1918 ft² | …" at bounding box center [322, 159] width 644 height 277
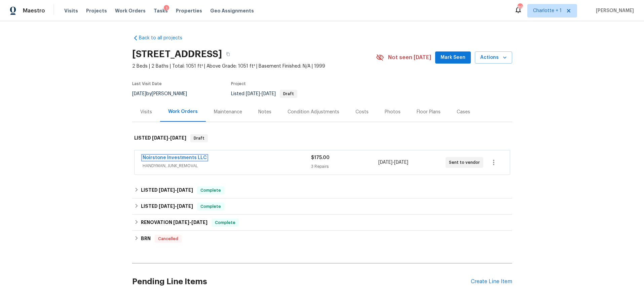
click at [186, 157] on link "Noirstone Investments LLC" at bounding box center [174, 157] width 64 height 5
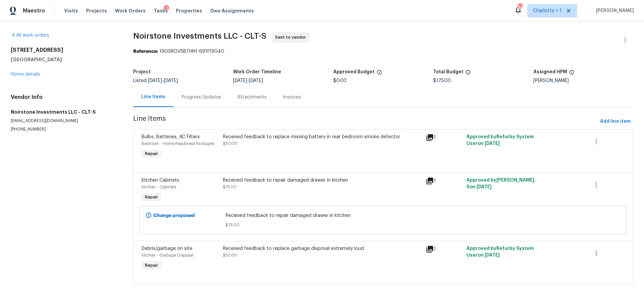
click at [207, 100] on div "Progress Updates" at bounding box center [201, 97] width 40 height 7
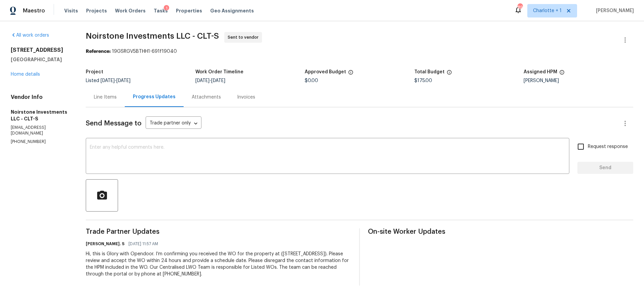
scroll to position [3, 0]
click at [104, 94] on div "Line Items" at bounding box center [105, 97] width 23 height 7
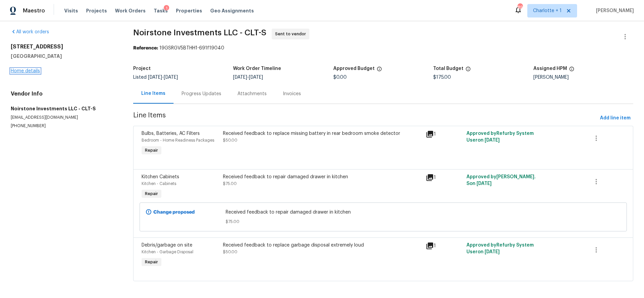
click at [32, 71] on link "Home details" at bounding box center [25, 71] width 29 height 5
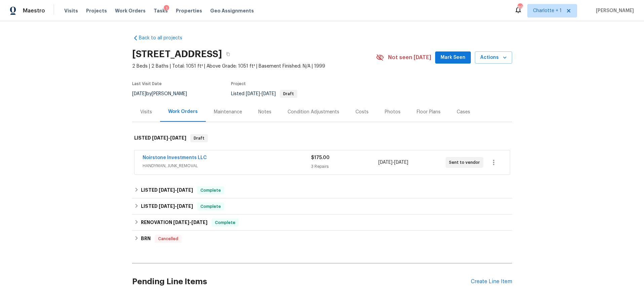
click at [541, 115] on div "Back to all projects [STREET_ADDRESS] 2 Beds | 2 Baths | Total: 1051 ft² | Abov…" at bounding box center [322, 159] width 644 height 277
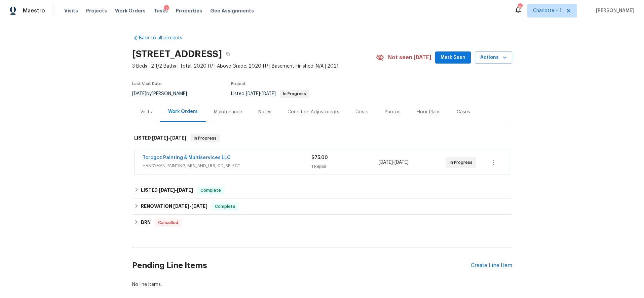
click at [264, 158] on div "Torogoz Painting & Multiservices LLC" at bounding box center [226, 158] width 169 height 8
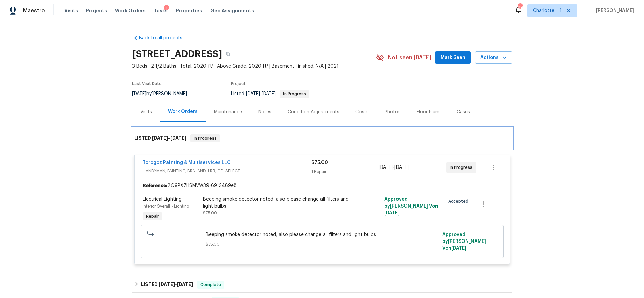
click at [244, 145] on div "LISTED [DATE] - [DATE] In Progress" at bounding box center [322, 138] width 380 height 22
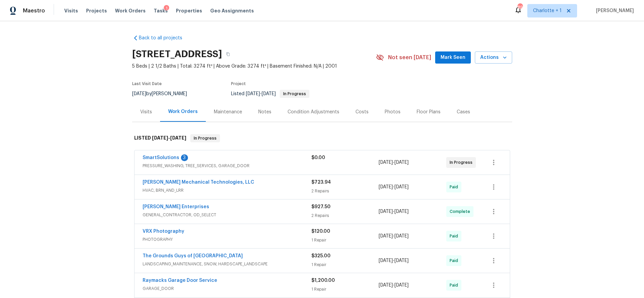
click at [260, 160] on div "SmartSolutions 3" at bounding box center [226, 158] width 169 height 8
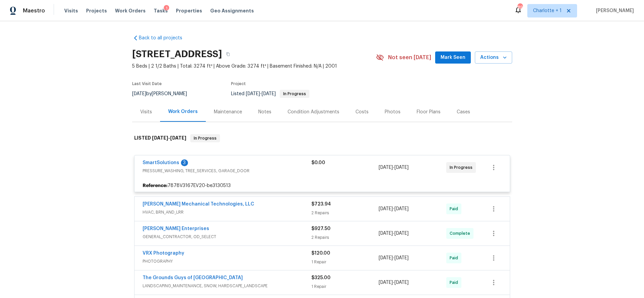
click at [272, 171] on span "PRESSURE_WASHING, TREE_SERVICES, GARAGE_DOOR" at bounding box center [226, 170] width 169 height 7
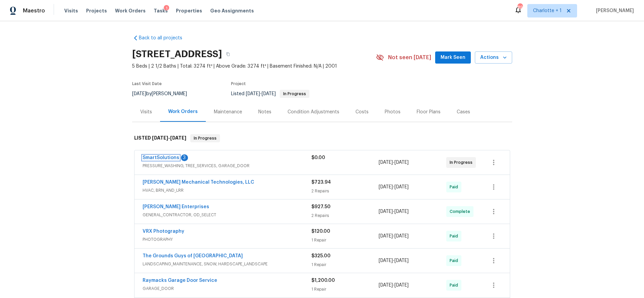
click at [165, 159] on link "SmartSolutions" at bounding box center [160, 157] width 37 height 5
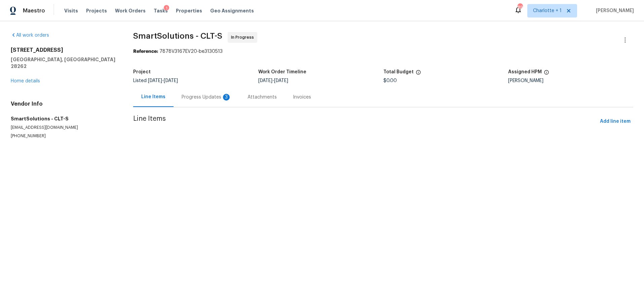
click at [203, 99] on div "Progress Updates 3" at bounding box center [206, 97] width 50 height 7
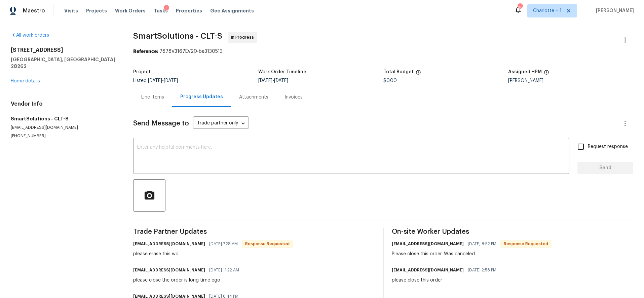
click at [36, 77] on div "[STREET_ADDRESS] Home details" at bounding box center [64, 66] width 106 height 38
click at [34, 79] on link "Home details" at bounding box center [25, 81] width 29 height 5
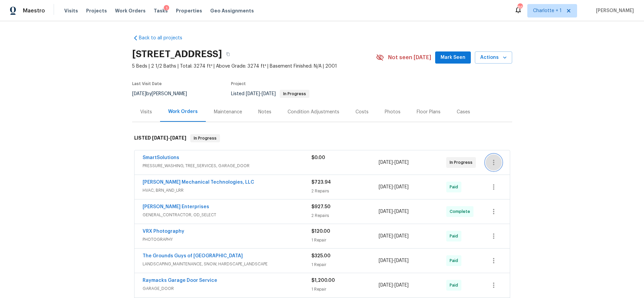
click at [485, 166] on button "button" at bounding box center [493, 162] width 16 height 16
click at [494, 166] on li "Edit" at bounding box center [519, 162] width 73 height 11
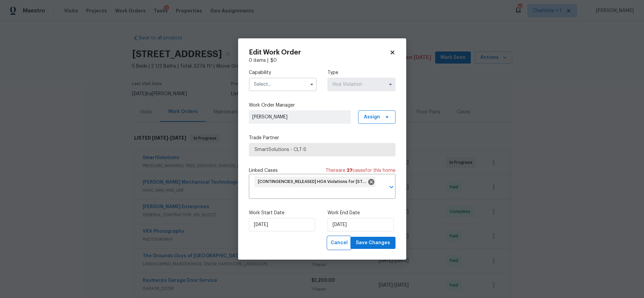
click at [345, 243] on span "Cancel" at bounding box center [338, 243] width 17 height 8
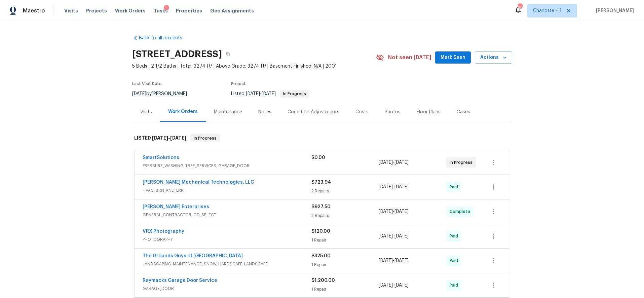
click at [273, 160] on div "SmartSolutions" at bounding box center [226, 158] width 169 height 8
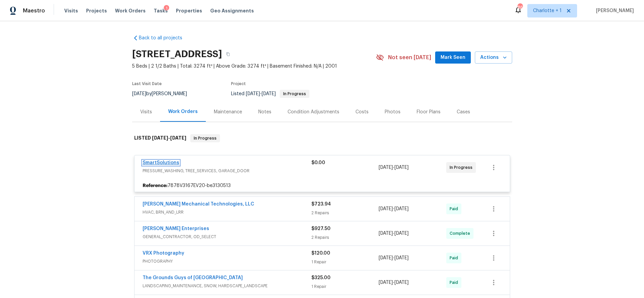
click at [165, 161] on link "SmartSolutions" at bounding box center [160, 162] width 37 height 5
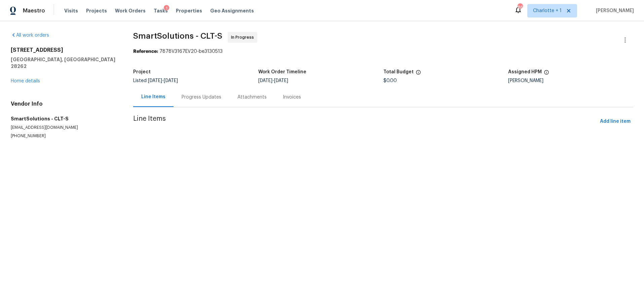
click at [184, 101] on div "Progress Updates" at bounding box center [201, 97] width 56 height 20
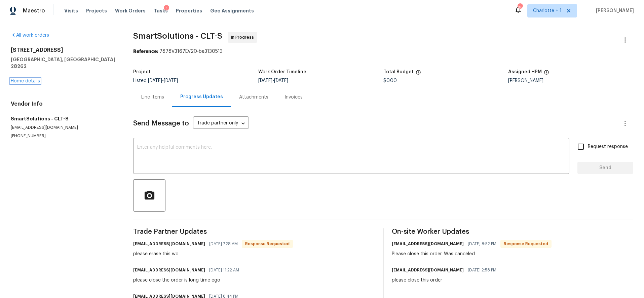
click at [32, 79] on link "Home details" at bounding box center [25, 81] width 29 height 5
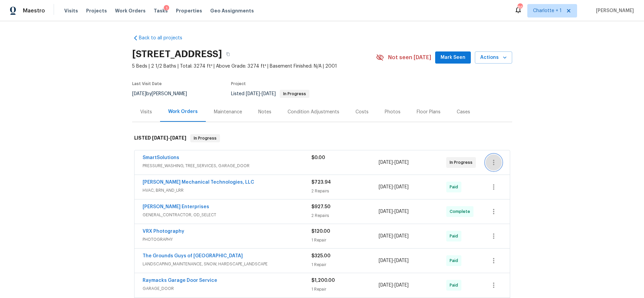
click at [495, 162] on button "button" at bounding box center [493, 162] width 16 height 16
click at [286, 170] on div at bounding box center [322, 149] width 644 height 298
click at [273, 161] on div "SmartSolutions" at bounding box center [226, 158] width 169 height 8
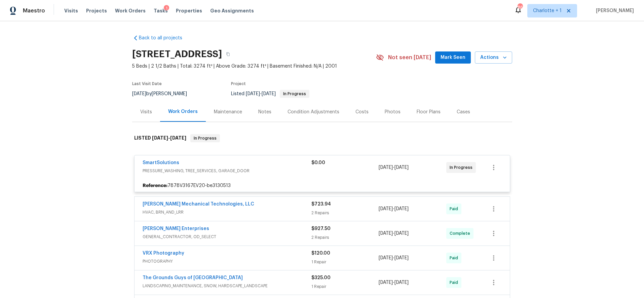
click at [274, 162] on div "SmartSolutions" at bounding box center [226, 163] width 169 height 8
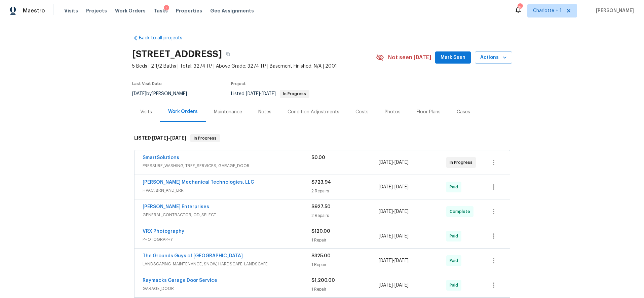
click at [271, 168] on span "PRESSURE_WASHING, TREE_SERVICES, GARAGE_DOOR" at bounding box center [226, 165] width 169 height 7
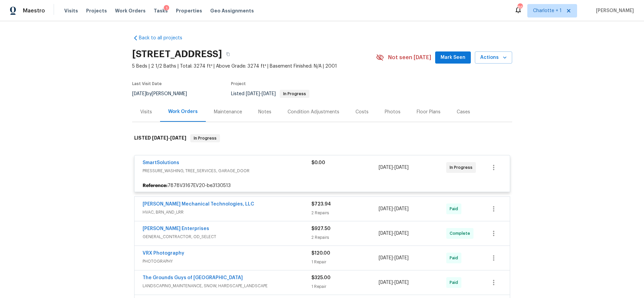
click at [169, 172] on span "PRESSURE_WASHING, TREE_SERVICES, GARAGE_DOOR" at bounding box center [226, 170] width 169 height 7
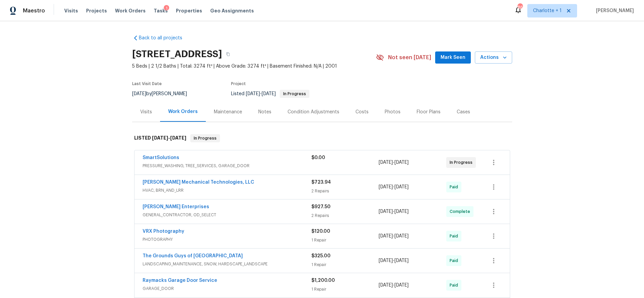
click at [232, 163] on span "PRESSURE_WASHING, TREE_SERVICES, GARAGE_DOOR" at bounding box center [226, 165] width 169 height 7
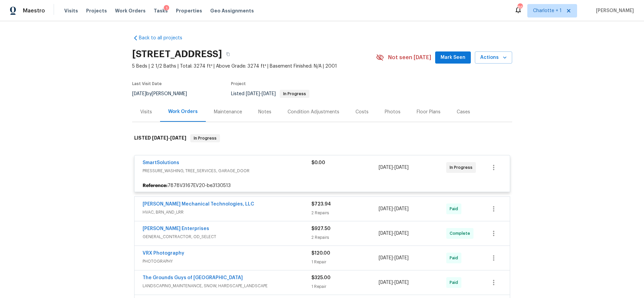
click at [156, 159] on div "SmartSolutions PRESSURE_WASHING, TREE_SERVICES, GARAGE_DOOR $0.00 4/23/2025 - 4…" at bounding box center [321, 167] width 375 height 24
click at [154, 164] on link "SmartSolutions" at bounding box center [160, 162] width 37 height 5
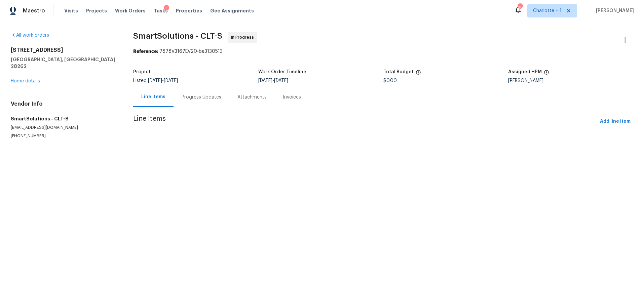
click at [206, 96] on div "Progress Updates" at bounding box center [201, 97] width 40 height 7
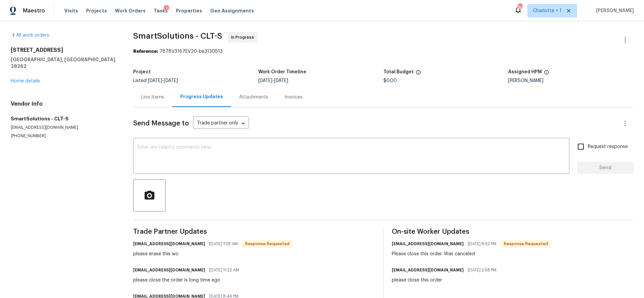
click at [143, 97] on div "Line Items" at bounding box center [152, 97] width 23 height 7
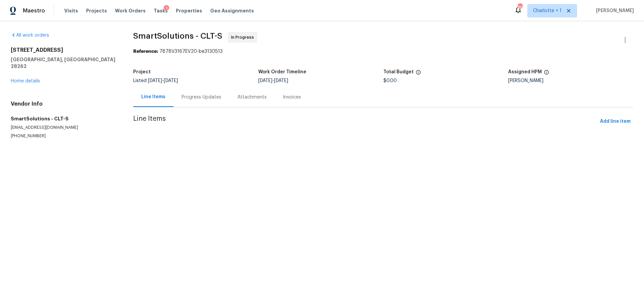
drag, startPoint x: 190, startPoint y: 154, endPoint x: 193, endPoint y: 152, distance: 4.1
click at [190, 154] on div "All work orders 11023 Alnwick Ct Charlotte, NC 28262 Home details Vendor Info S…" at bounding box center [322, 93] width 644 height 145
click at [615, 121] on span "Add line item" at bounding box center [615, 121] width 31 height 8
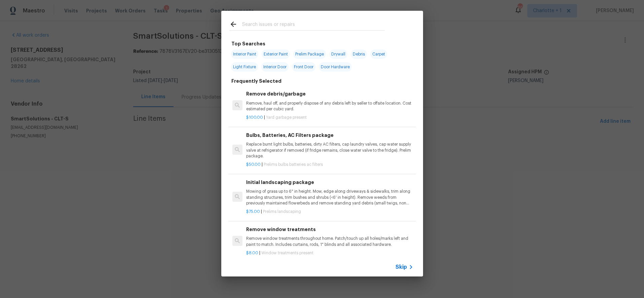
click at [289, 101] on p "Remove, haul off, and properly dispose of any debris left by seller to offsite …" at bounding box center [329, 105] width 167 height 11
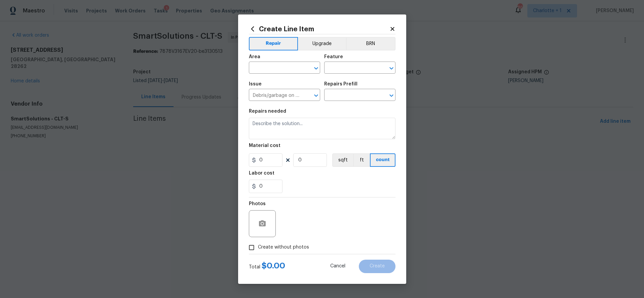
type input "Remove debris/garbage $100.00"
type textarea "Remove, haul off, and properly dispose of any debris left by seller to offsite …"
type input "100"
type input "1"
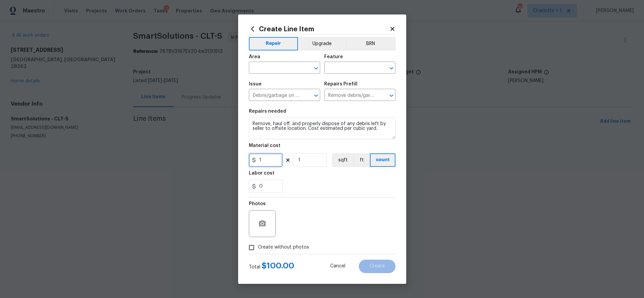
drag, startPoint x: 269, startPoint y: 161, endPoint x: 203, endPoint y: 160, distance: 65.6
click at [203, 160] on div "Create Line Item Repair Upgrade BRN Area ​ Feature ​ Issue Debris/garbage on si…" at bounding box center [322, 149] width 644 height 298
type input "1"
click at [353, 199] on div "Photos" at bounding box center [322, 219] width 147 height 44
click at [339, 238] on div "Photos" at bounding box center [322, 219] width 147 height 44
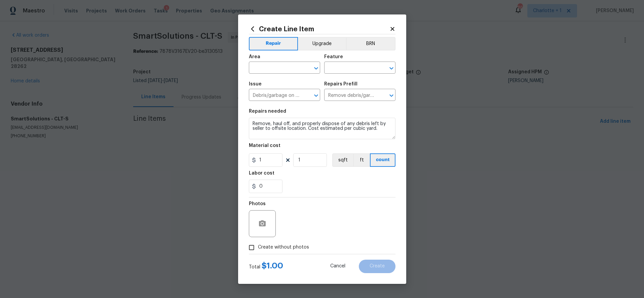
click at [274, 245] on span "Create without photos" at bounding box center [283, 247] width 51 height 7
click at [258, 245] on input "Create without photos" at bounding box center [251, 247] width 13 height 13
checkbox input "true"
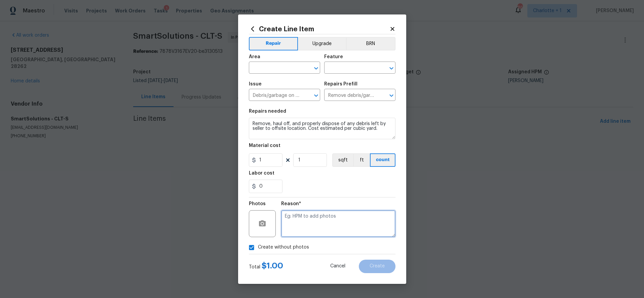
click at [330, 229] on textarea at bounding box center [338, 223] width 114 height 27
click at [341, 222] on textarea "Later" at bounding box center [338, 223] width 114 height 27
type textarea "Later"
click at [338, 251] on div "Create without photos" at bounding box center [322, 247] width 147 height 13
click at [305, 267] on div "Total $ 1.00 Cancel Create" at bounding box center [322, 263] width 147 height 19
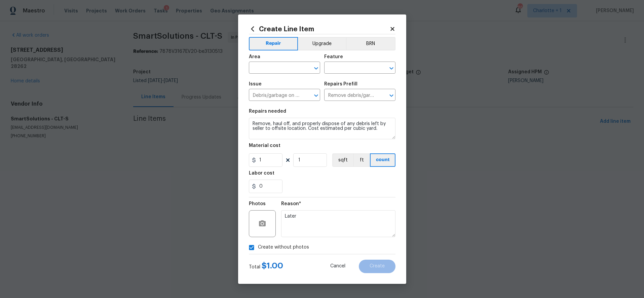
click at [268, 251] on label "Create without photos" at bounding box center [277, 247] width 64 height 13
click at [258, 251] on input "Create without photos" at bounding box center [251, 247] width 13 height 13
click at [269, 248] on span "Create without photos" at bounding box center [283, 247] width 51 height 7
click at [258, 248] on input "Create without photos" at bounding box center [251, 247] width 13 height 13
checkbox input "true"
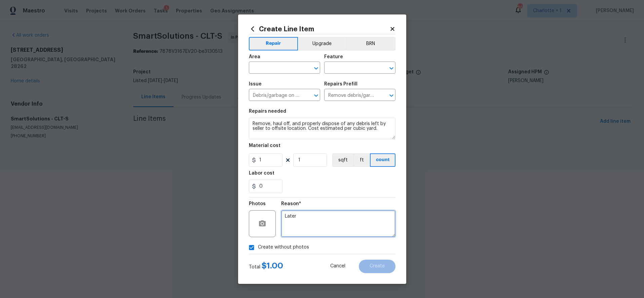
click at [309, 229] on textarea "Later" at bounding box center [338, 223] width 114 height 27
click at [323, 271] on button "Cancel" at bounding box center [337, 265] width 37 height 13
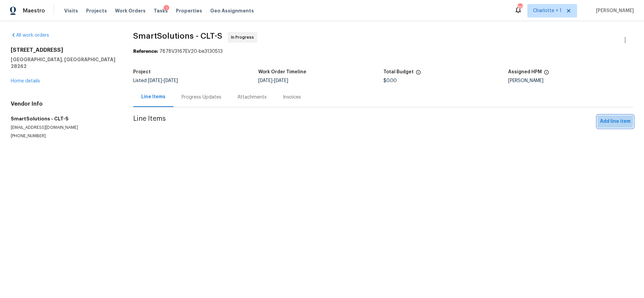
click at [602, 121] on span "Add line item" at bounding box center [615, 121] width 31 height 8
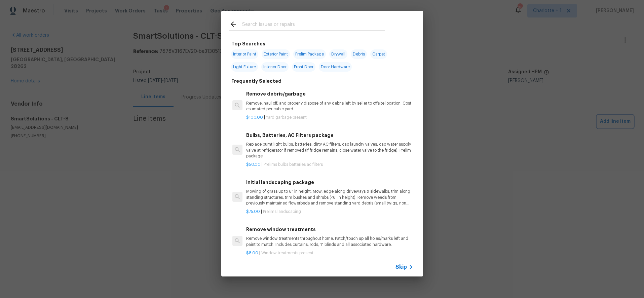
click at [483, 273] on div "Top Searches Interior Paint Exterior Paint Prelim Package Drywall Debris Carpet…" at bounding box center [322, 143] width 644 height 287
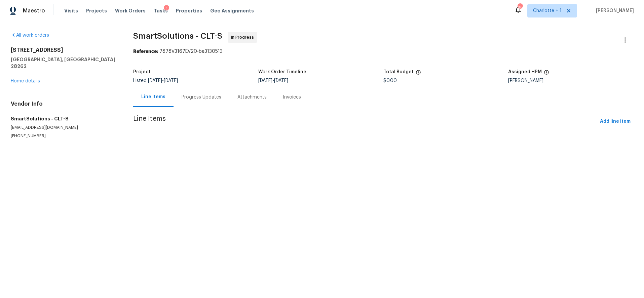
click at [467, 166] on html "Maestro Visits Projects Work Orders Tasks 1 Properties Geo Assignments 86 Charl…" at bounding box center [322, 83] width 644 height 166
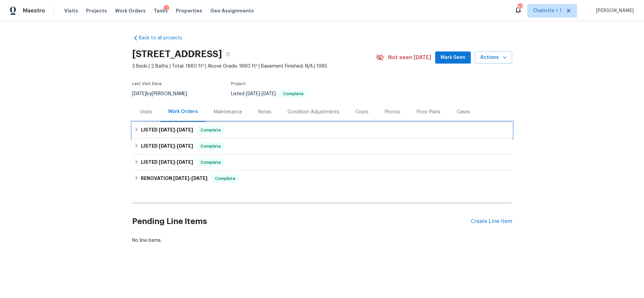
click at [249, 131] on div "LISTED [DATE] - [DATE] Complete" at bounding box center [322, 130] width 376 height 8
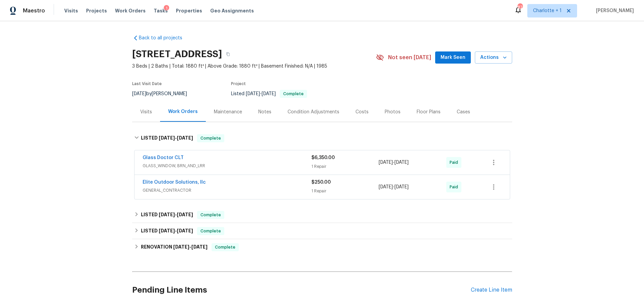
click at [255, 159] on div "Glass Doctor CLT" at bounding box center [226, 158] width 169 height 8
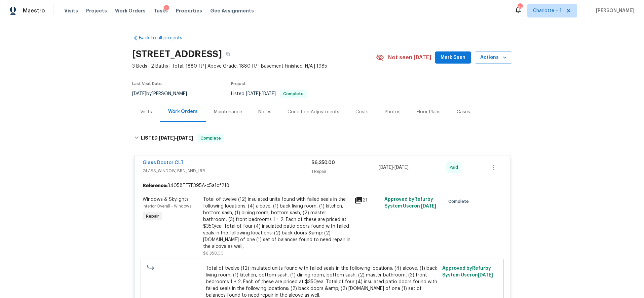
click at [287, 210] on div "Total of twelve (12) insulated units found with failed seals in the following l…" at bounding box center [276, 223] width 147 height 54
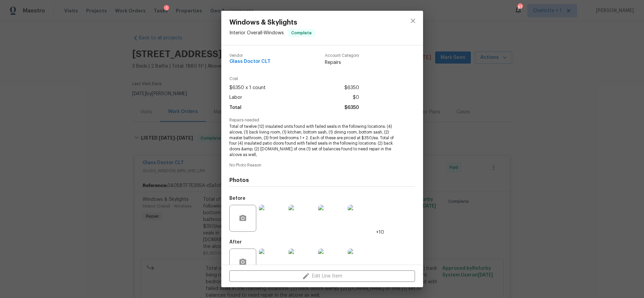
scroll to position [17, 0]
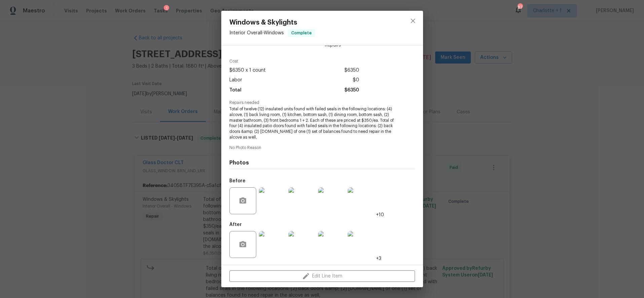
click at [272, 240] on img at bounding box center [272, 244] width 27 height 27
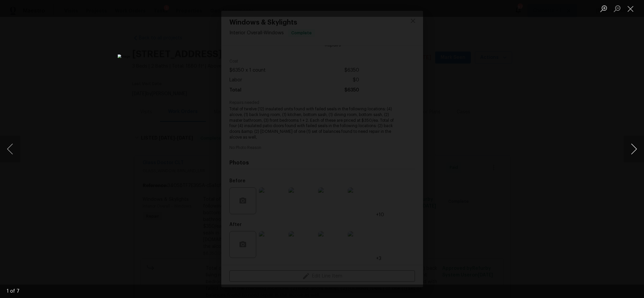
click at [626, 147] on button "Next image" at bounding box center [633, 148] width 20 height 27
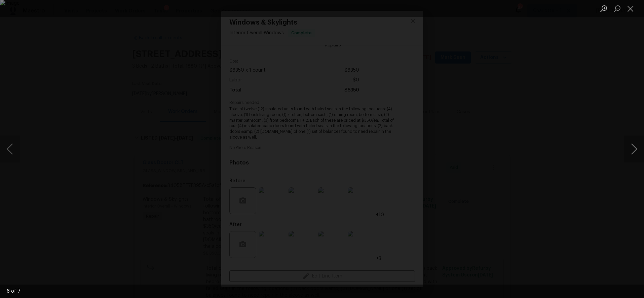
click at [626, 147] on button "Next image" at bounding box center [633, 148] width 20 height 27
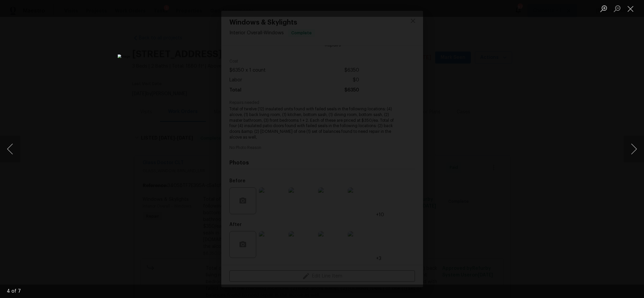
click at [553, 59] on div "Lightbox" at bounding box center [322, 149] width 644 height 298
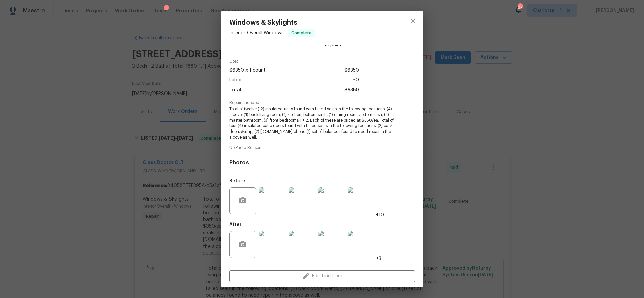
click at [274, 200] on img at bounding box center [272, 200] width 27 height 27
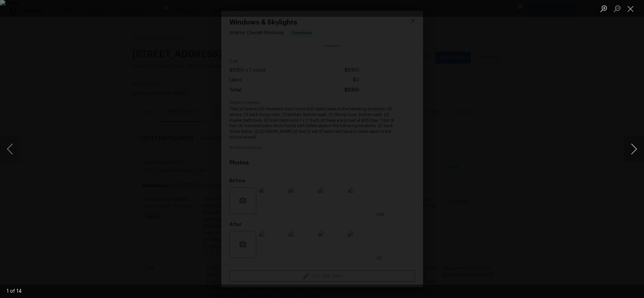
click at [636, 151] on button "Next image" at bounding box center [633, 148] width 20 height 27
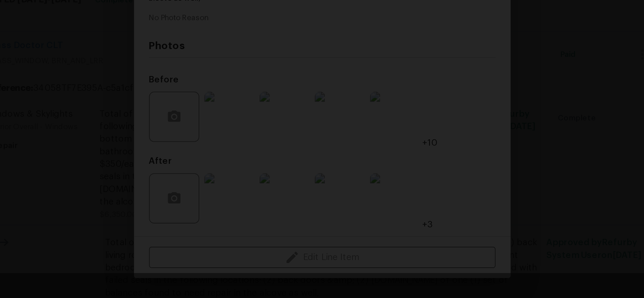
click at [433, 171] on img "Lightbox" at bounding box center [322, 149] width 644 height 298
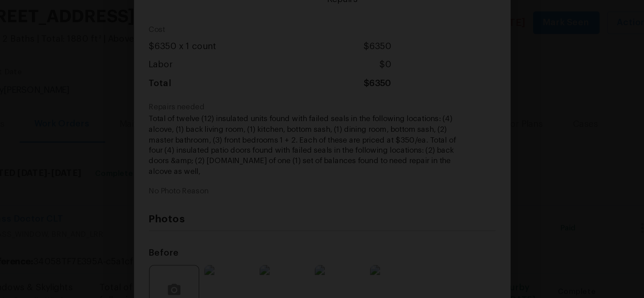
click at [181, 65] on img "Lightbox" at bounding box center [134, 136] width 2136 height 988
